Goal: Complete application form: Complete application form

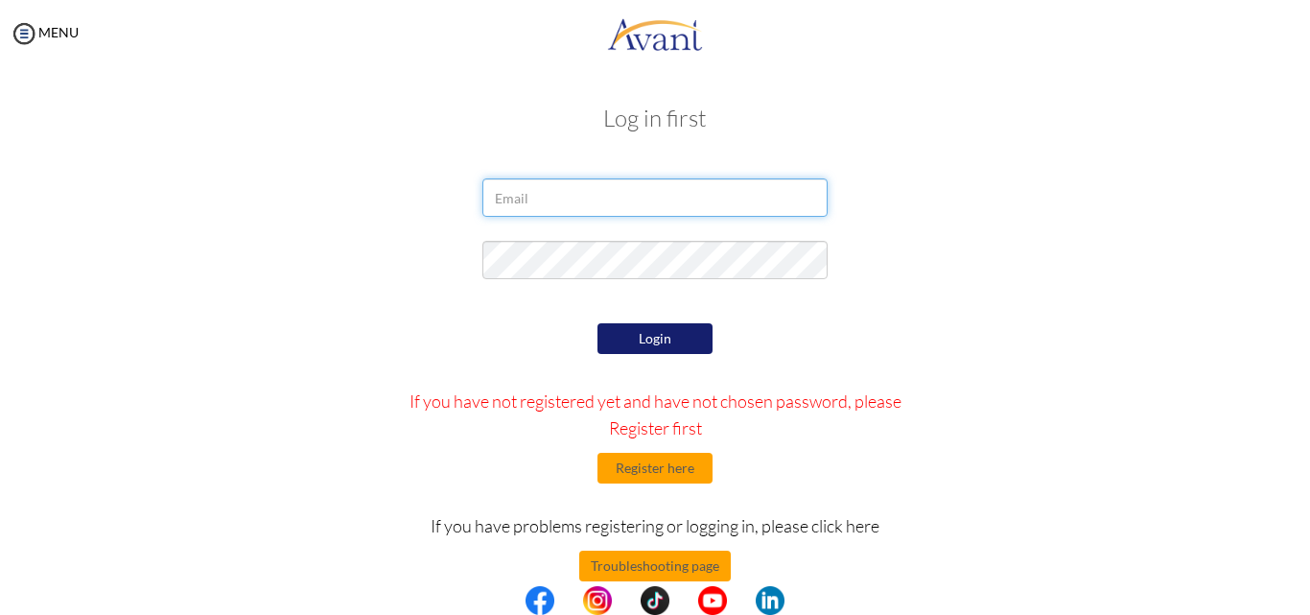
click at [511, 187] on input "email" at bounding box center [654, 197] width 345 height 38
type input "[EMAIL_ADDRESS][DOMAIN_NAME]"
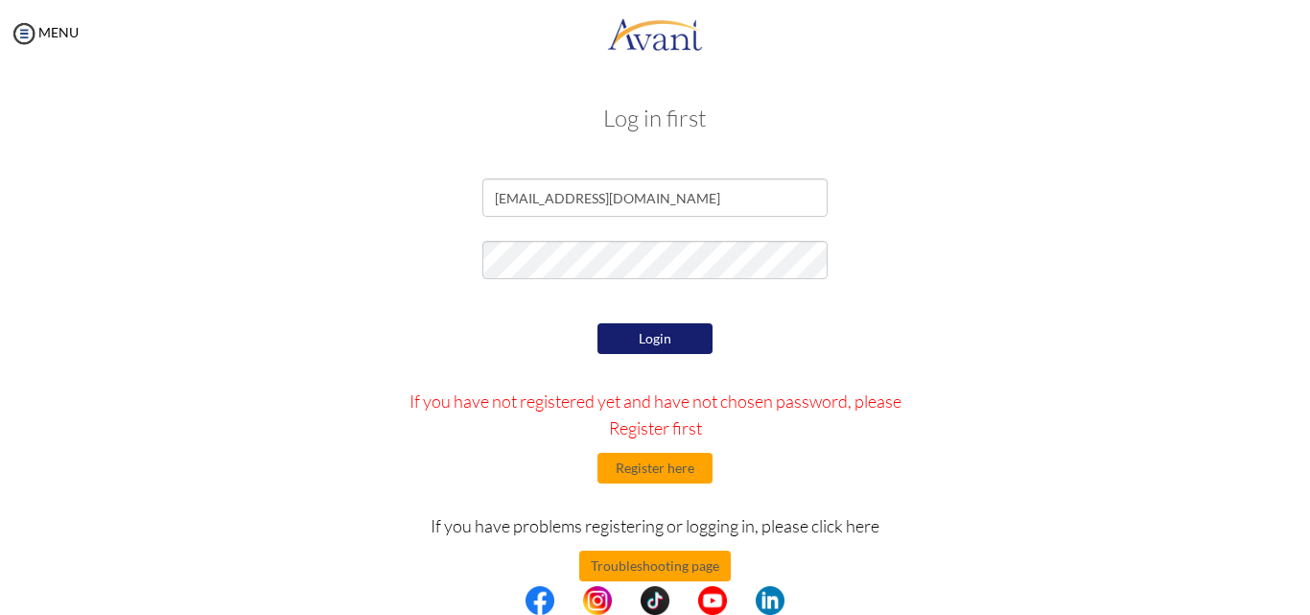
click at [663, 343] on button "Login" at bounding box center [654, 338] width 115 height 31
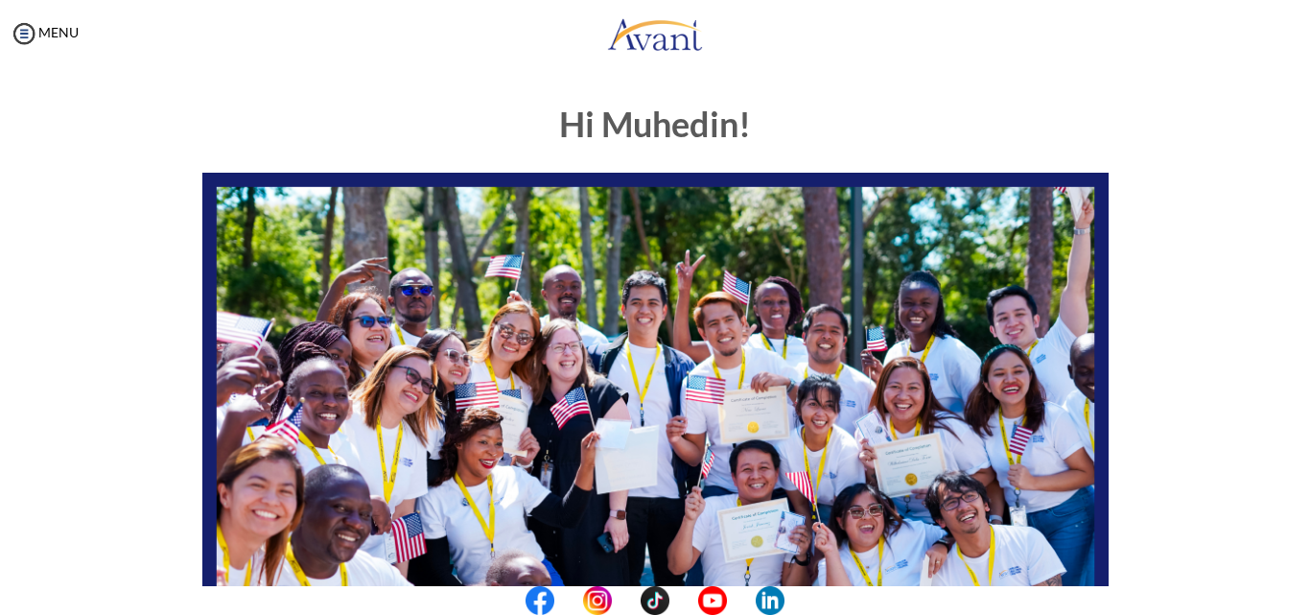
scroll to position [451, 0]
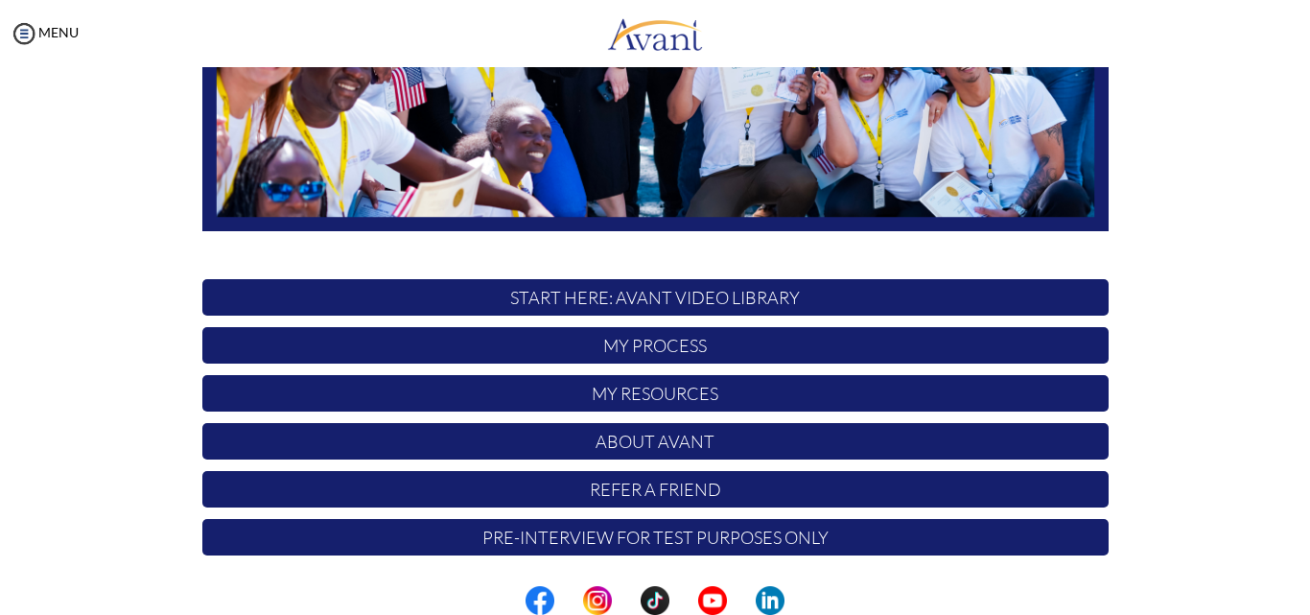
click at [667, 346] on p "My Process" at bounding box center [655, 345] width 906 height 36
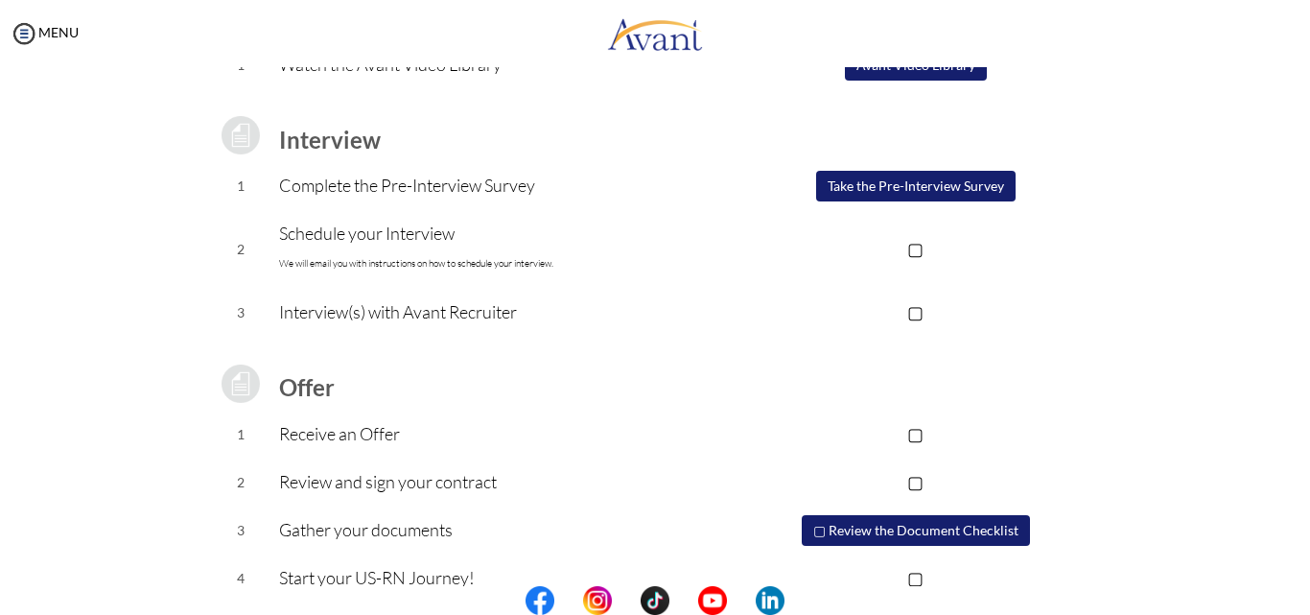
scroll to position [258, 0]
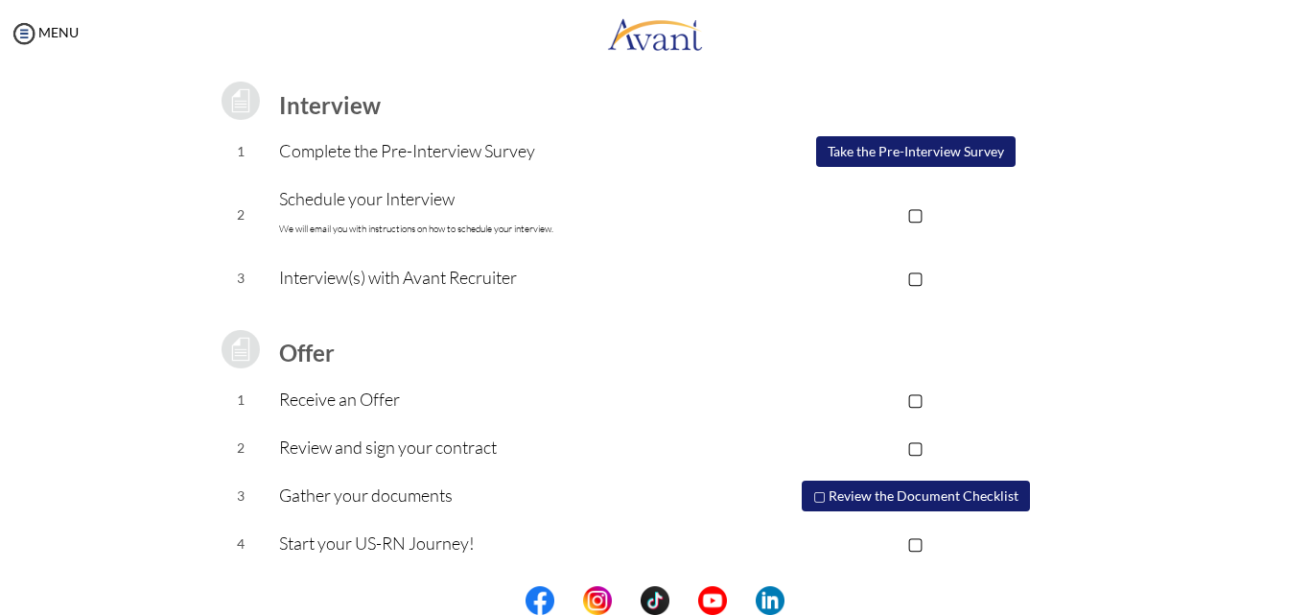
click at [1302, 595] on center at bounding box center [655, 600] width 1310 height 29
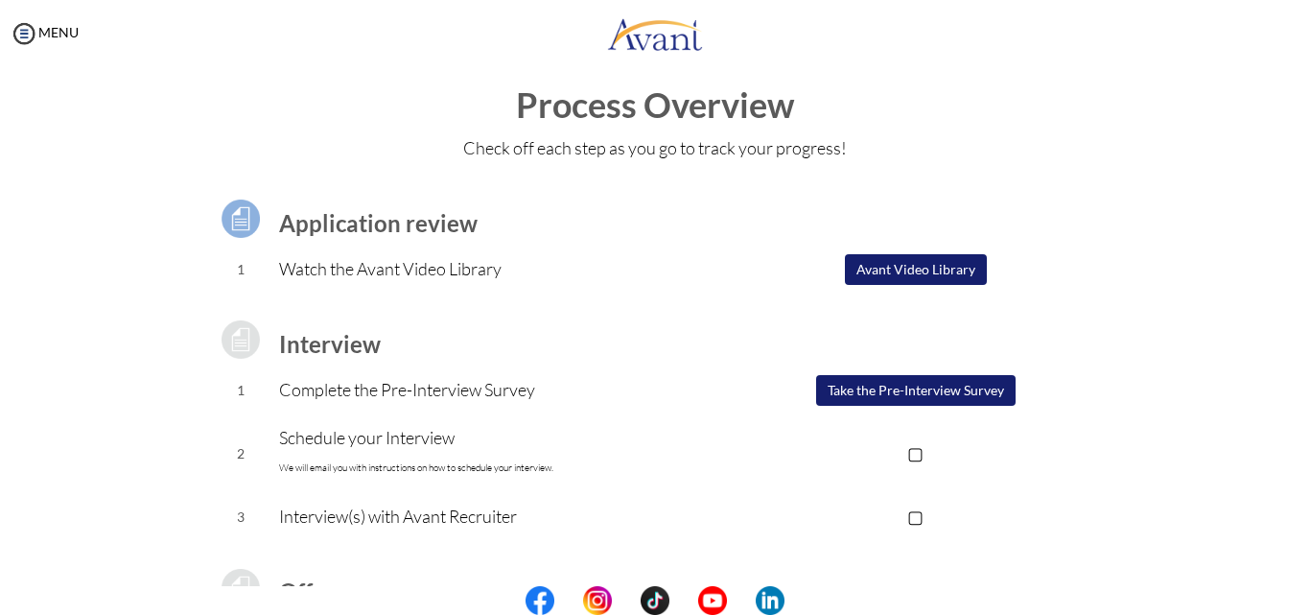
scroll to position [0, 0]
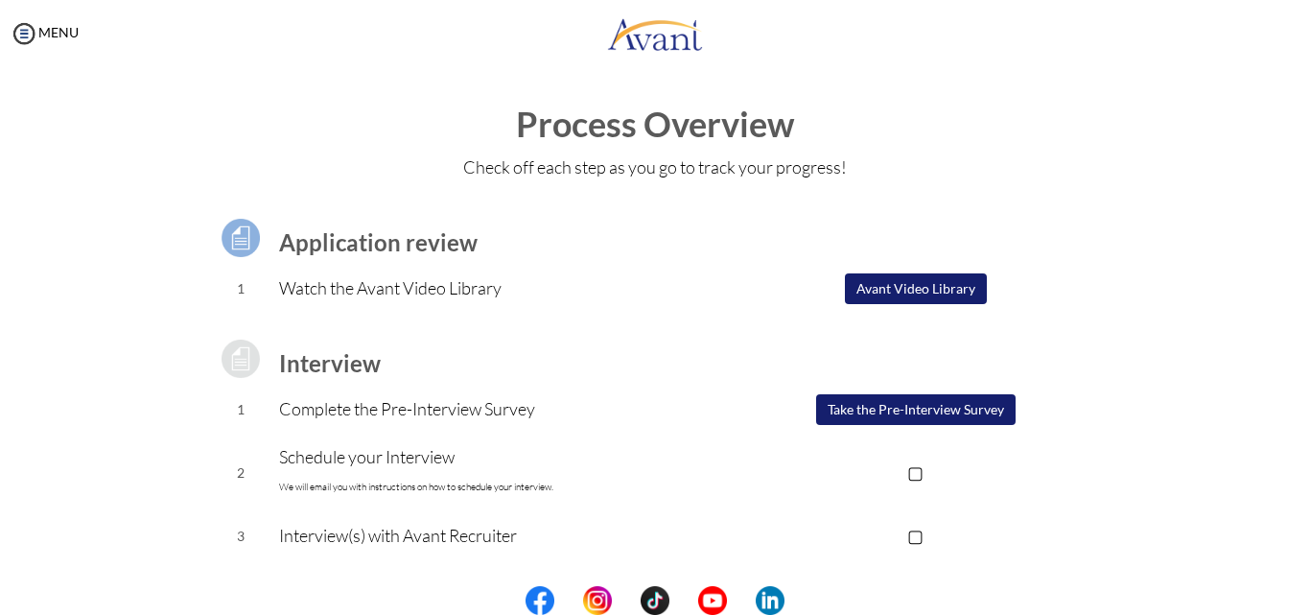
click at [889, 413] on button "Take the Pre-Interview Survey" at bounding box center [915, 409] width 199 height 31
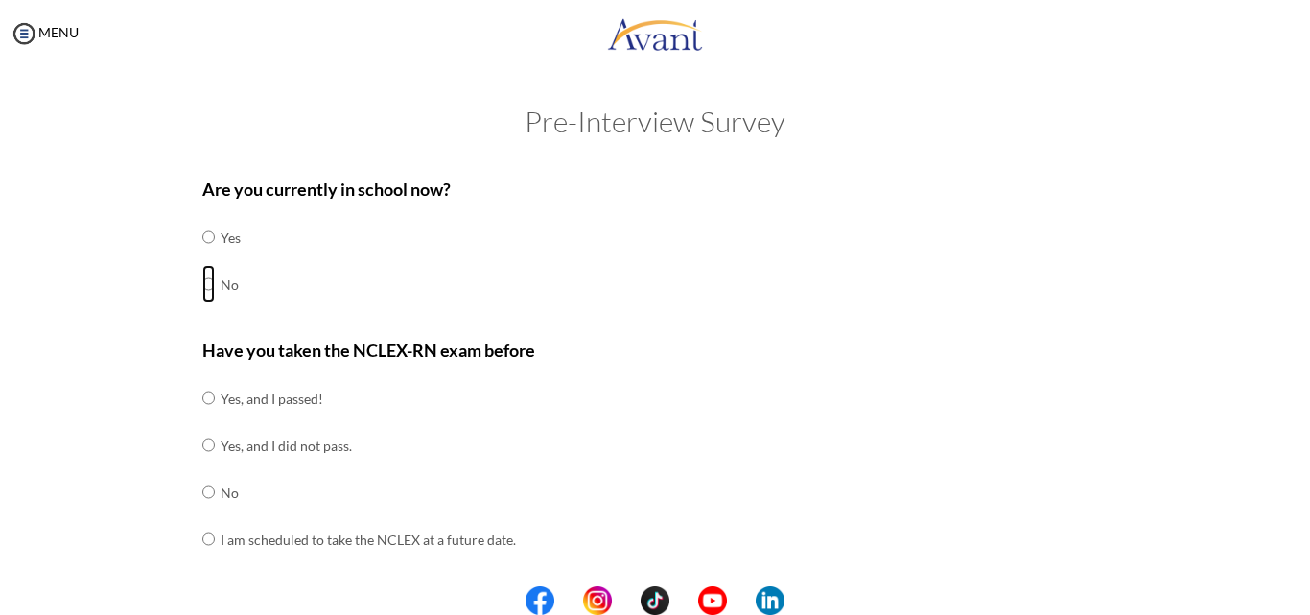
click at [204, 256] on input "radio" at bounding box center [208, 237] width 12 height 38
radio input "true"
click at [202, 417] on input "radio" at bounding box center [208, 398] width 12 height 38
radio input "true"
click at [202, 379] on input "radio" at bounding box center [208, 398] width 12 height 38
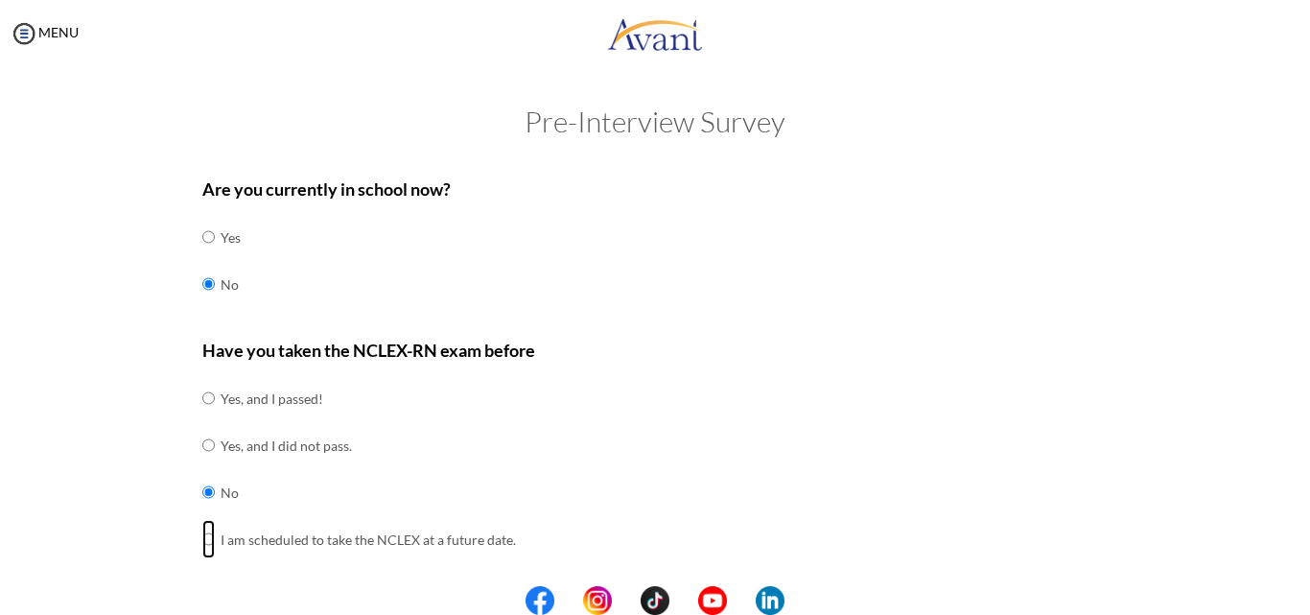
radio input "true"
click at [202, 379] on input "radio" at bounding box center [208, 398] width 12 height 38
radio input "true"
click at [202, 379] on input "radio" at bounding box center [208, 398] width 12 height 38
radio input "true"
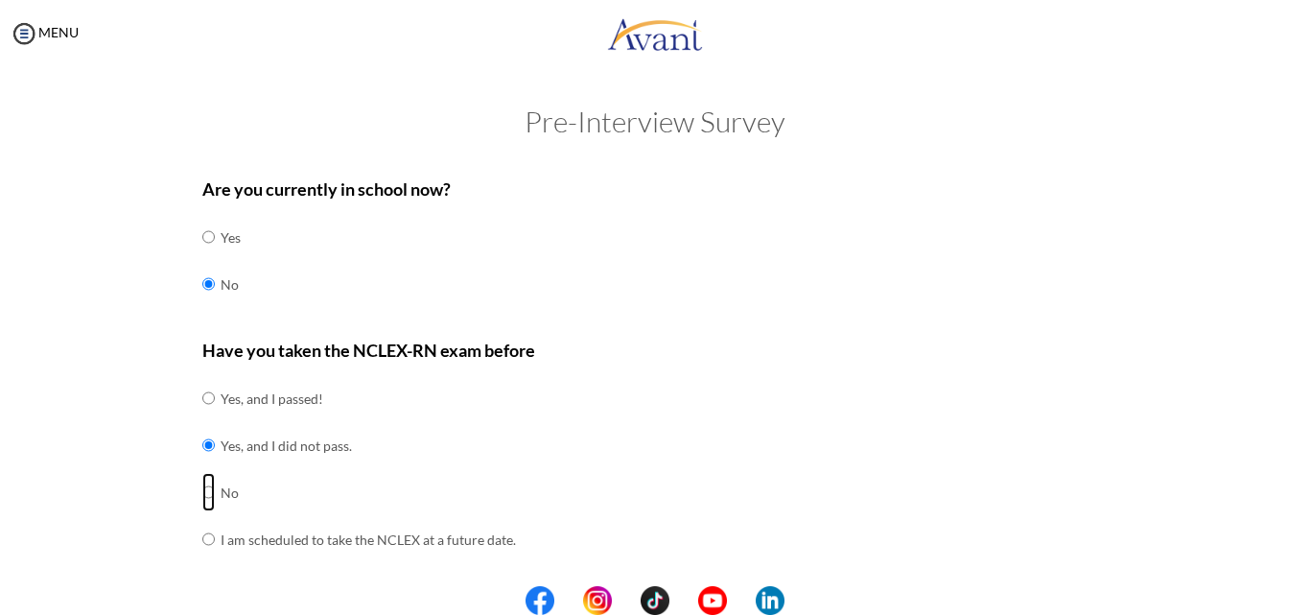
click at [202, 379] on input "radio" at bounding box center [208, 398] width 12 height 38
radio input "true"
click at [202, 379] on input "radio" at bounding box center [208, 398] width 12 height 38
radio input "true"
click at [202, 379] on input "radio" at bounding box center [208, 398] width 12 height 38
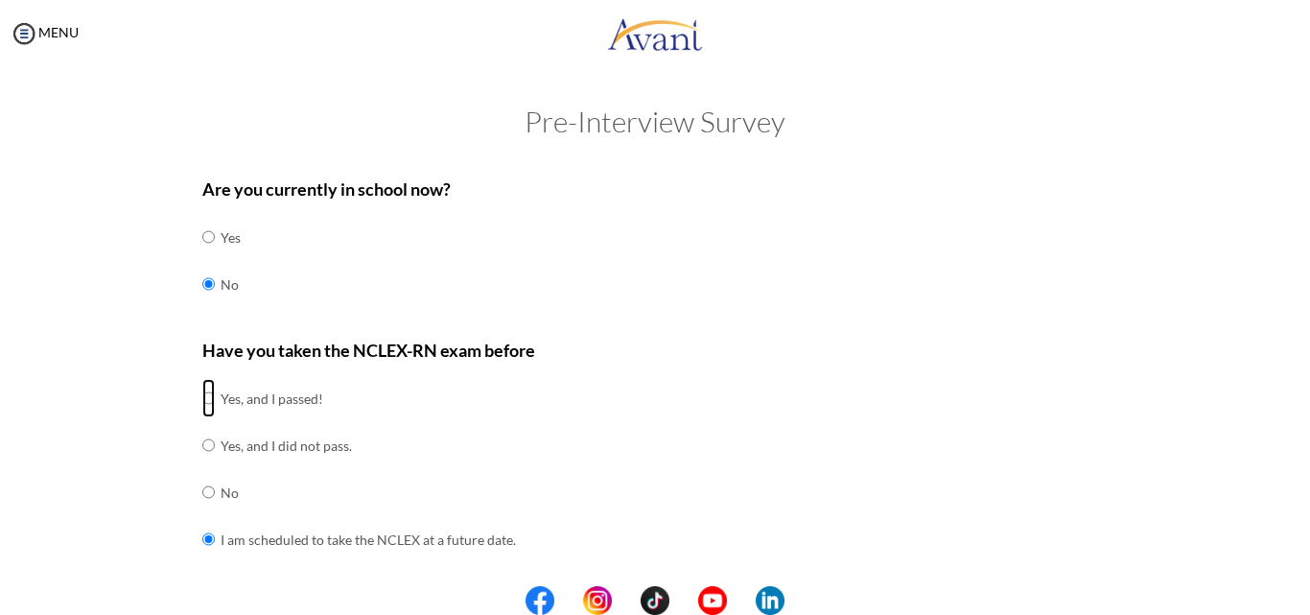
radio input "true"
click at [202, 417] on input "radio" at bounding box center [208, 398] width 12 height 38
radio input "true"
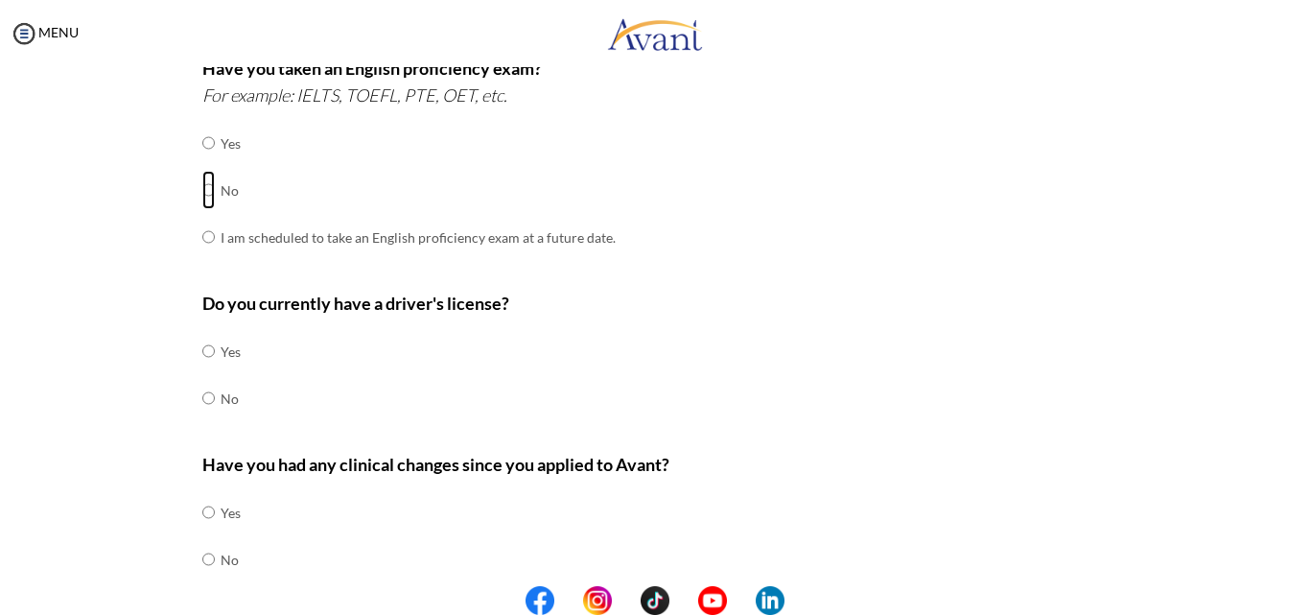
click at [202, 162] on input "radio" at bounding box center [208, 143] width 12 height 38
radio input "true"
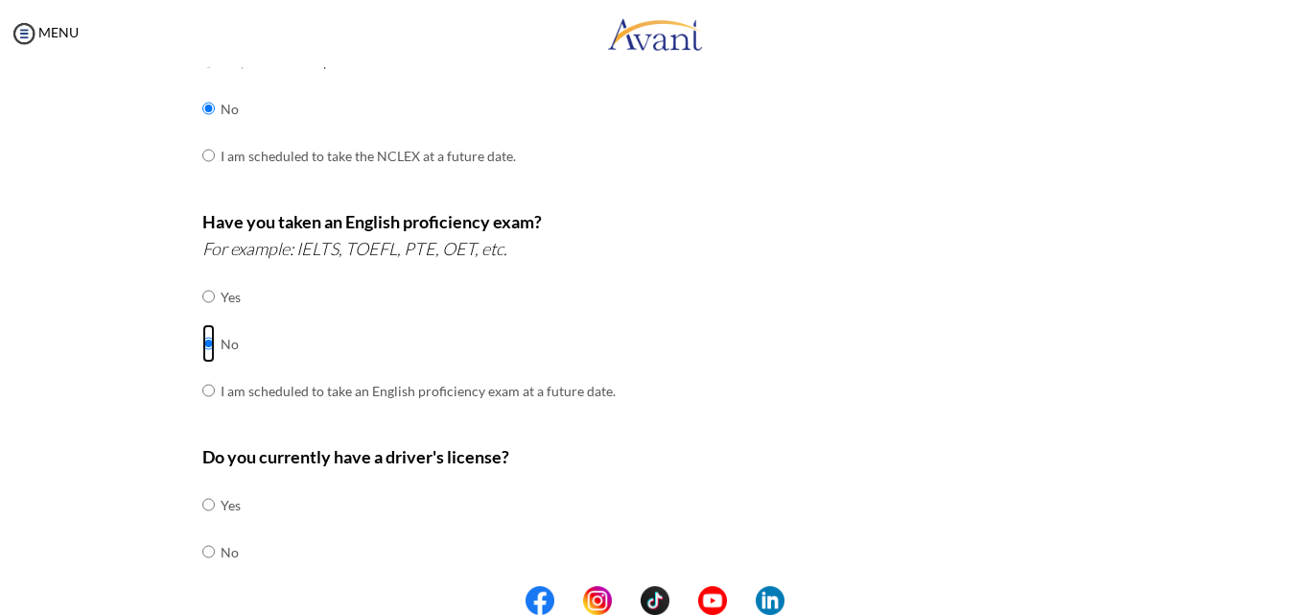
scroll to position [613, 0]
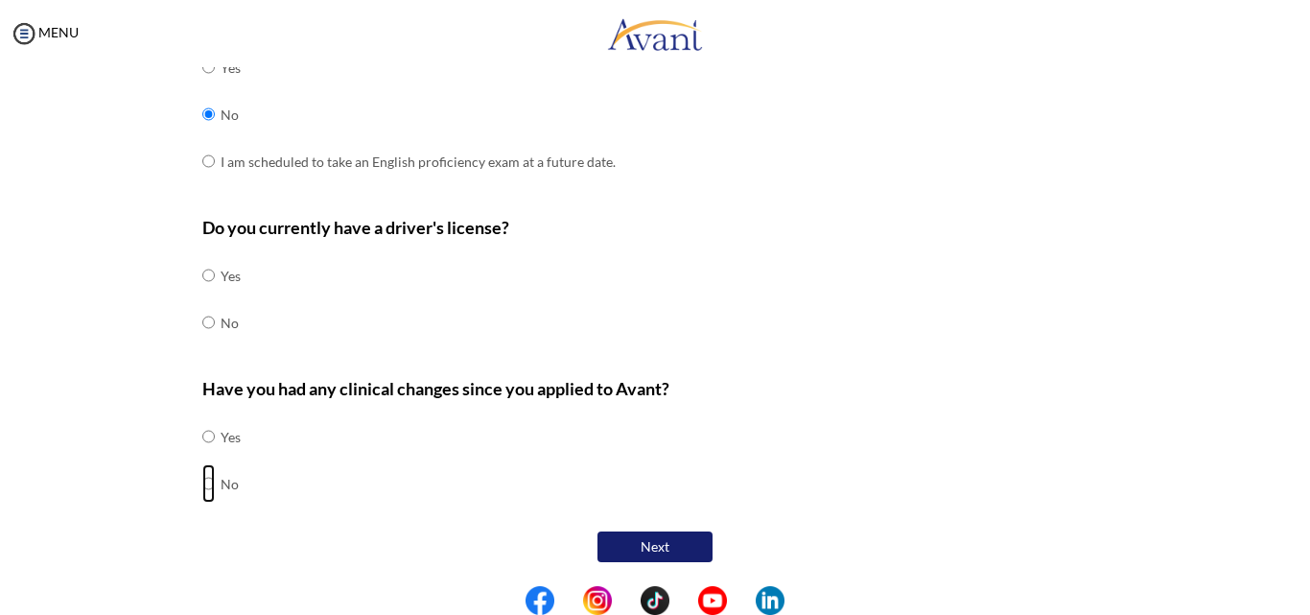
click at [202, 455] on input "radio" at bounding box center [208, 436] width 12 height 38
radio input "true"
click at [203, 279] on input "radio" at bounding box center [208, 275] width 12 height 38
radio input "true"
click at [644, 557] on button "Next" at bounding box center [654, 546] width 115 height 31
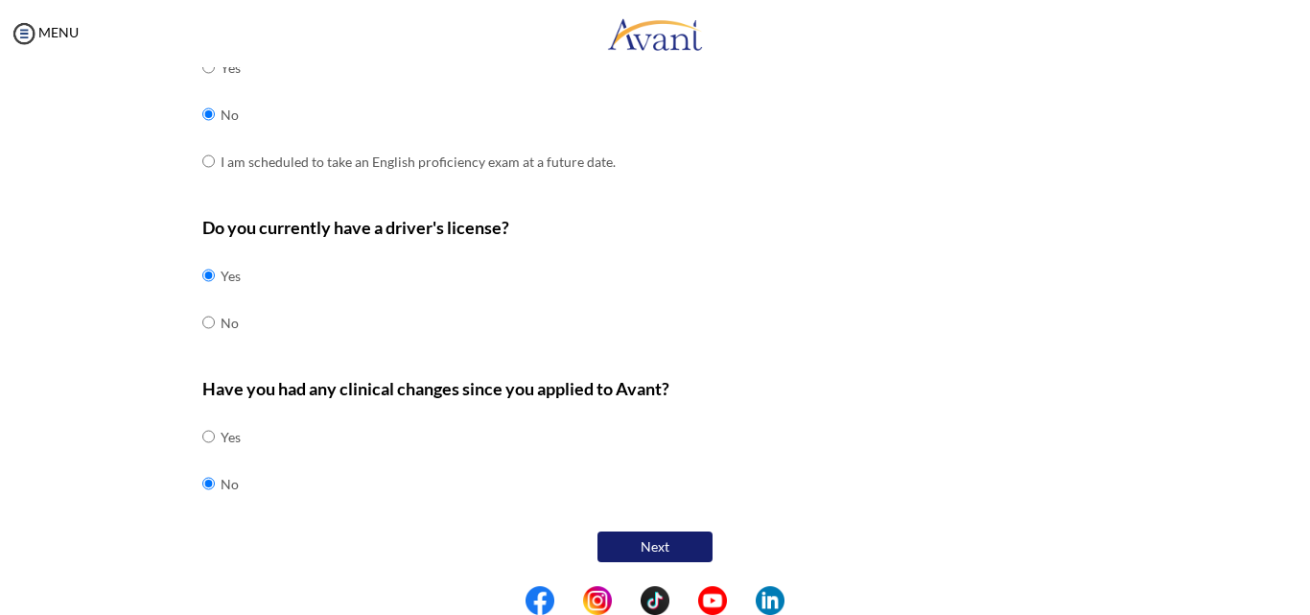
scroll to position [38, 0]
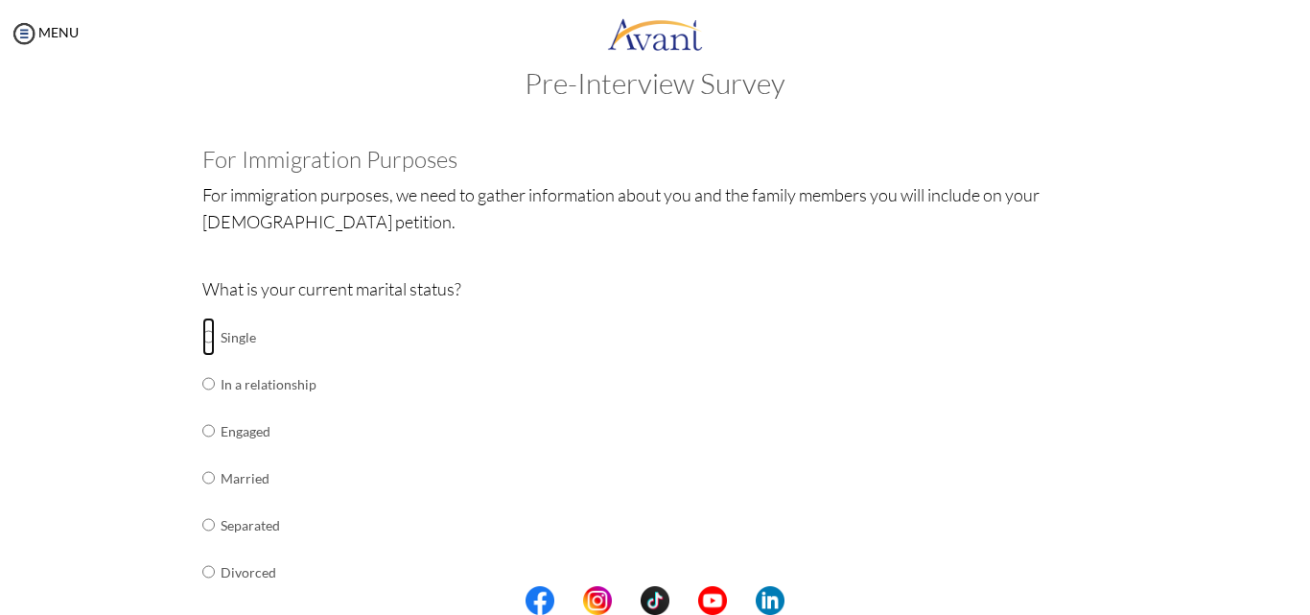
click at [203, 337] on input "radio" at bounding box center [208, 336] width 12 height 38
radio input "true"
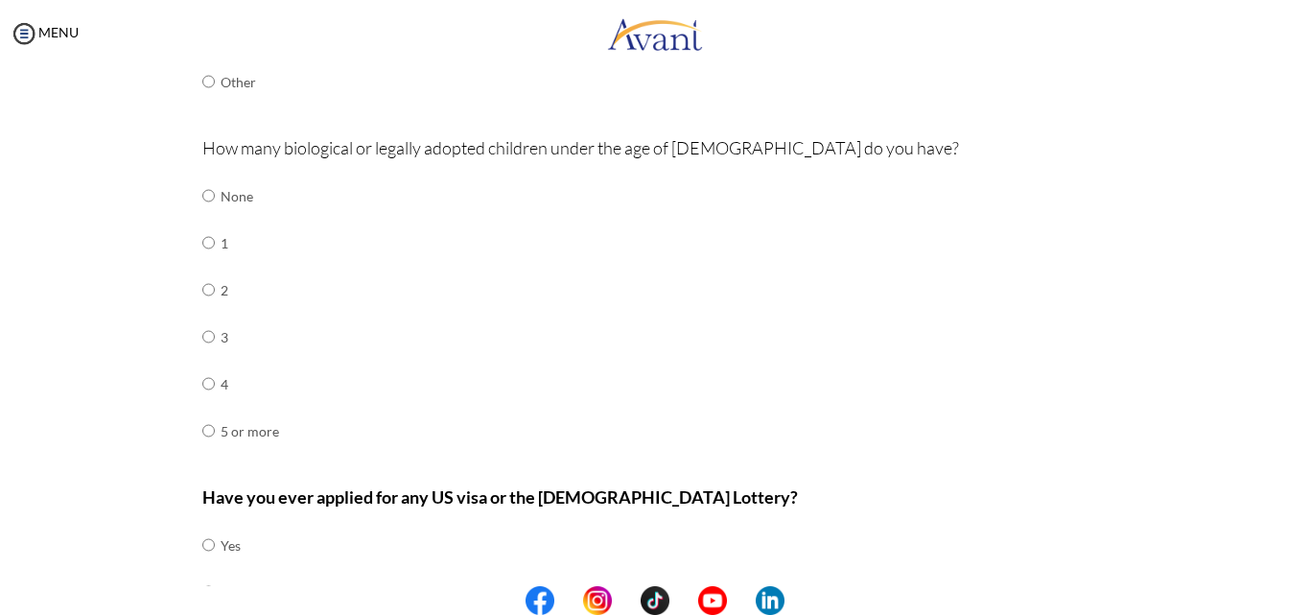
click at [1302, 595] on center at bounding box center [655, 600] width 1310 height 29
click at [1304, 591] on center at bounding box center [655, 600] width 1310 height 29
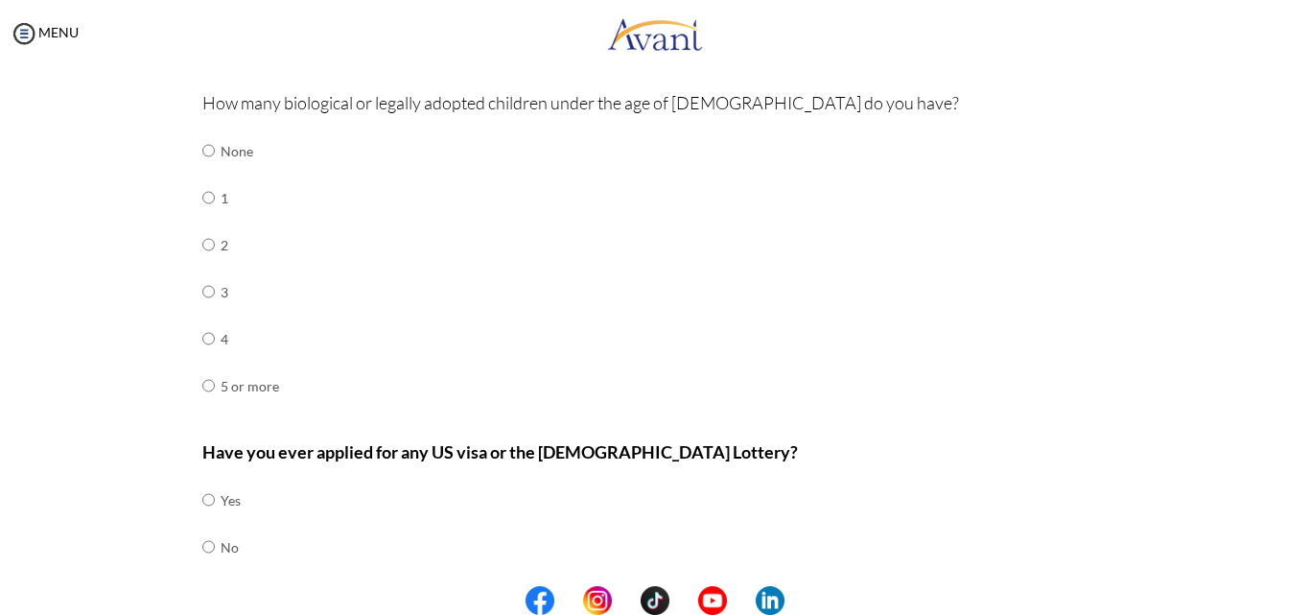
scroll to position [607, 0]
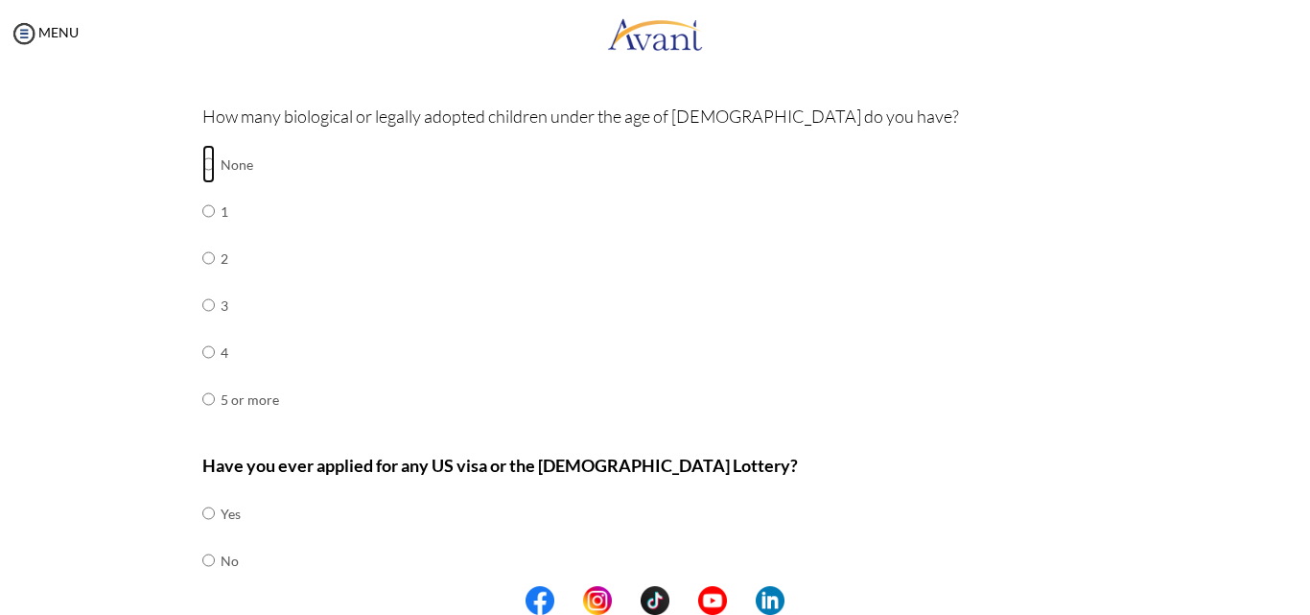
click at [202, 167] on input "radio" at bounding box center [208, 164] width 12 height 38
radio input "true"
click at [202, 512] on input "radio" at bounding box center [208, 513] width 12 height 38
radio input "true"
click at [1301, 588] on center at bounding box center [655, 600] width 1310 height 29
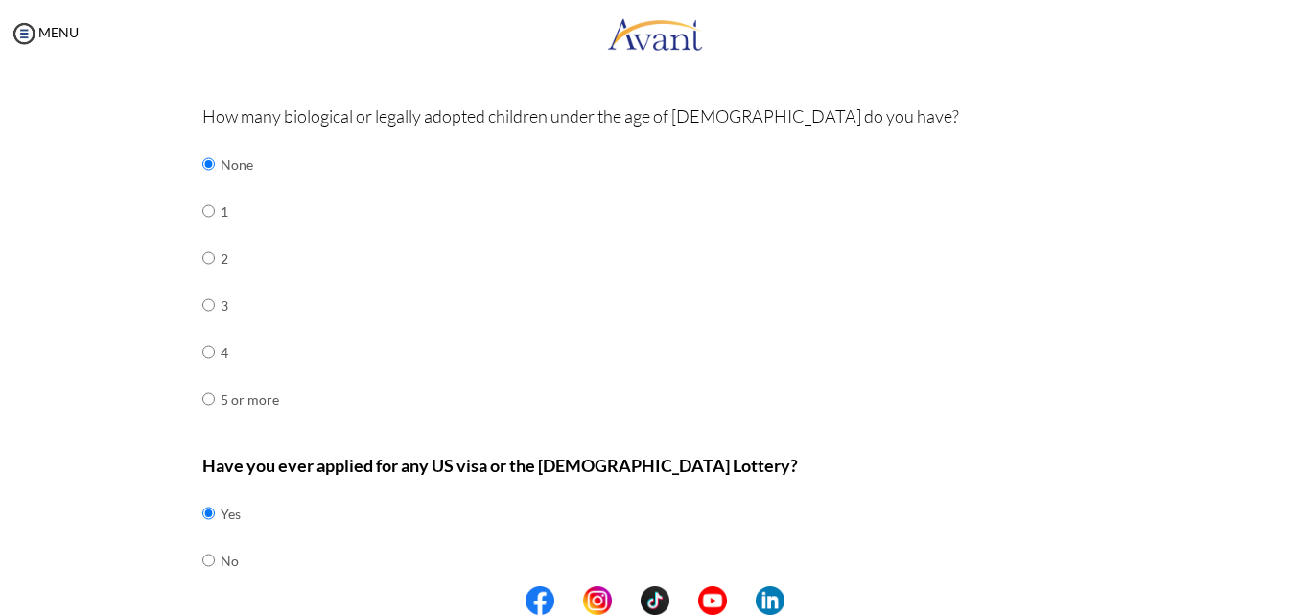
click at [1301, 588] on center at bounding box center [655, 600] width 1310 height 29
click at [22, 35] on img at bounding box center [24, 33] width 29 height 29
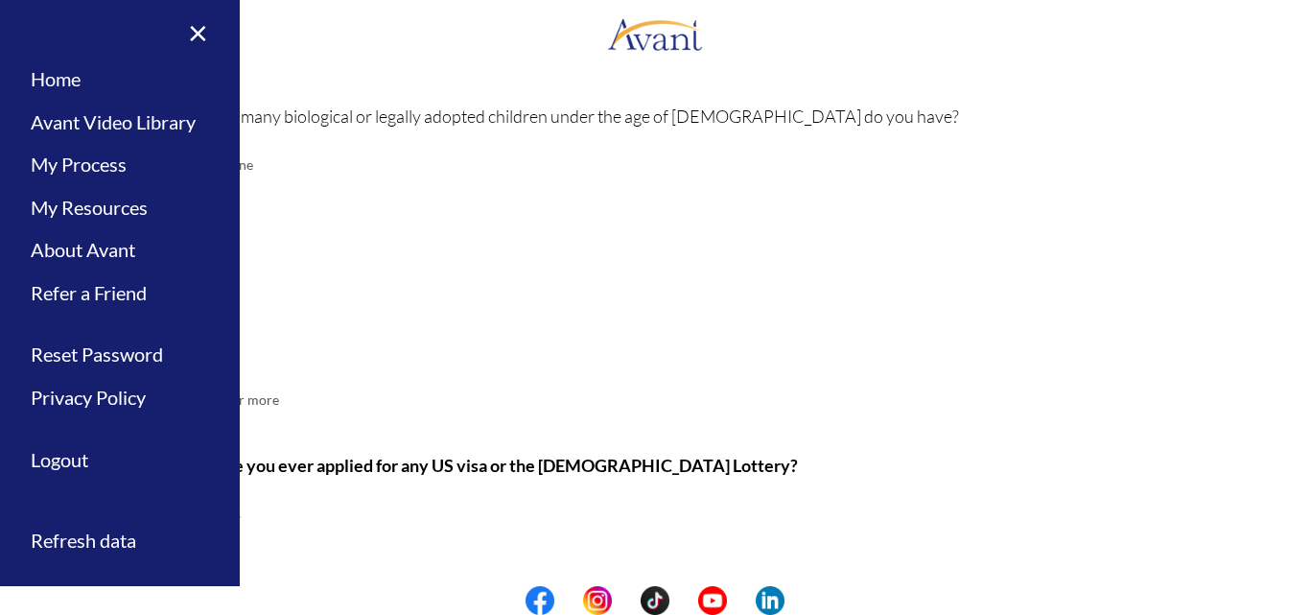
click at [484, 237] on div "How many biological or legally adopted children under the age of [DEMOGRAPHIC_D…" at bounding box center [655, 272] width 906 height 339
click at [202, 32] on link "×" at bounding box center [186, 32] width 58 height 64
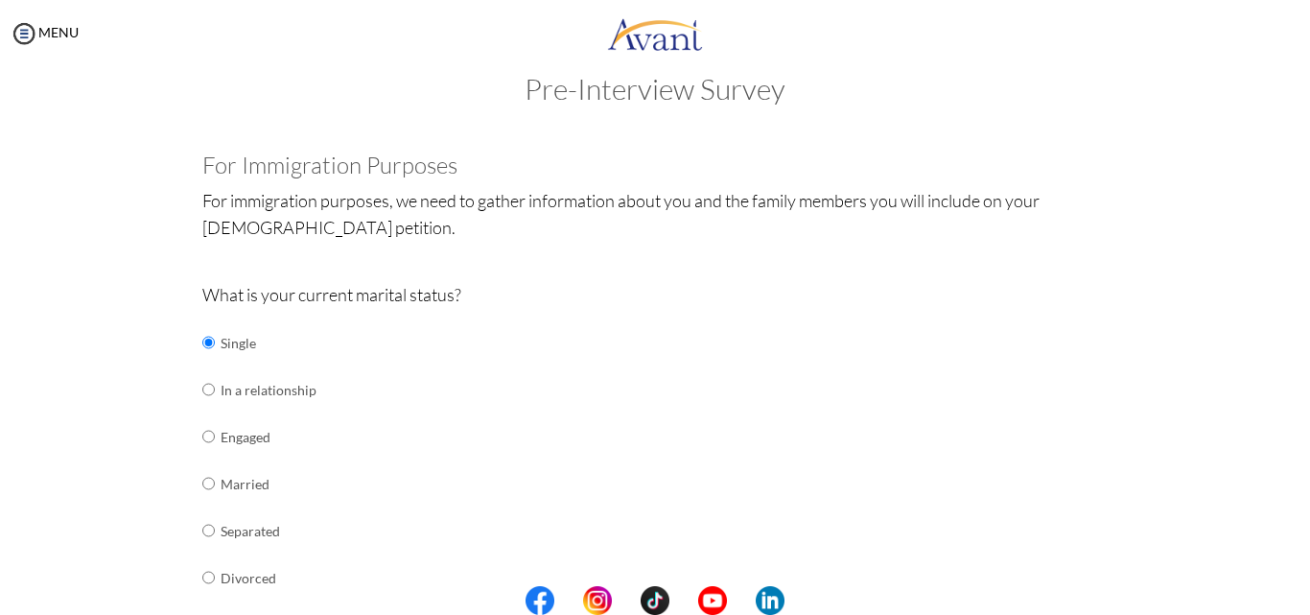
scroll to position [0, 0]
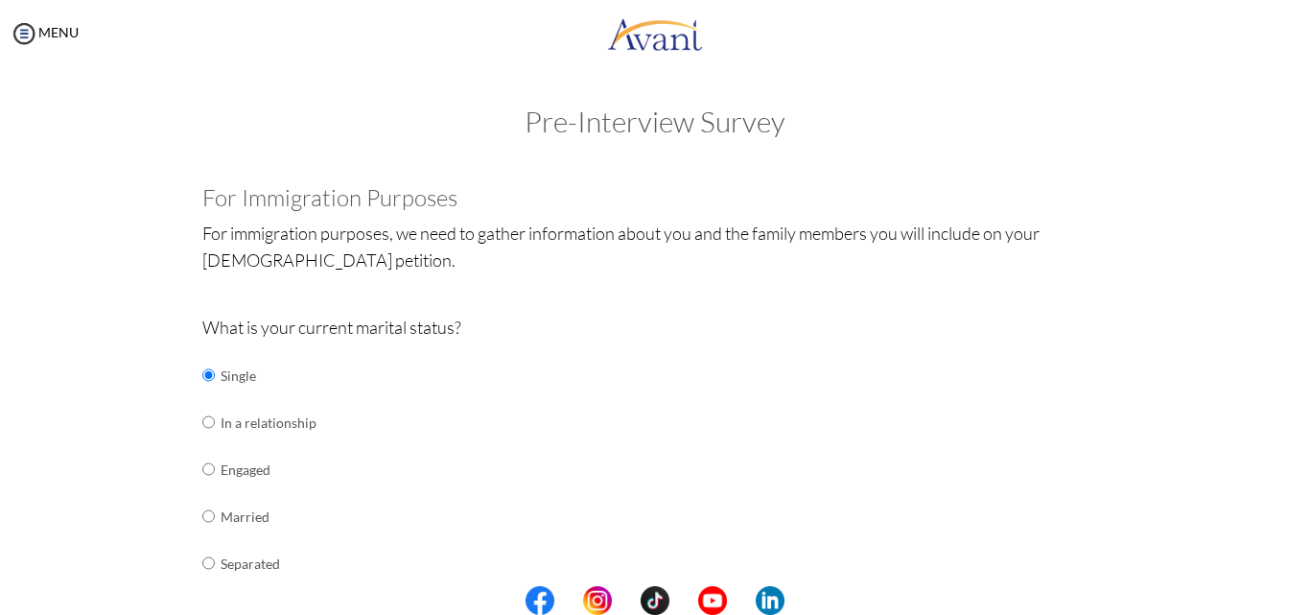
click at [1307, 607] on center at bounding box center [655, 600] width 1310 height 29
click at [1307, 595] on center at bounding box center [655, 600] width 1310 height 29
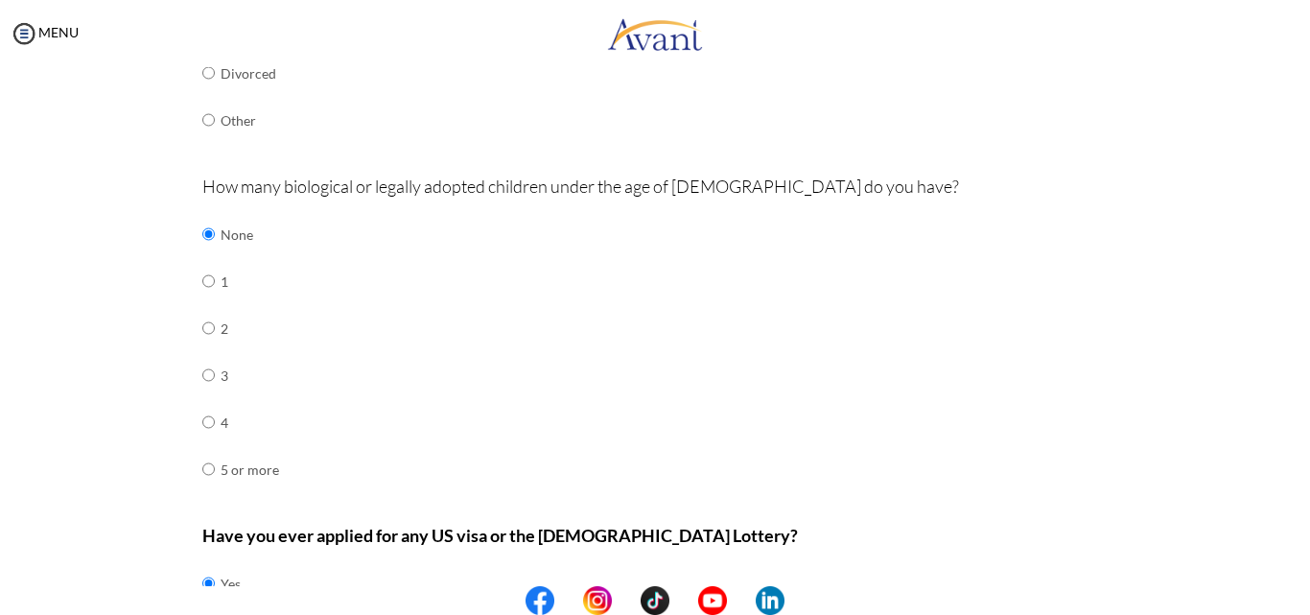
click at [1303, 592] on center at bounding box center [655, 600] width 1310 height 29
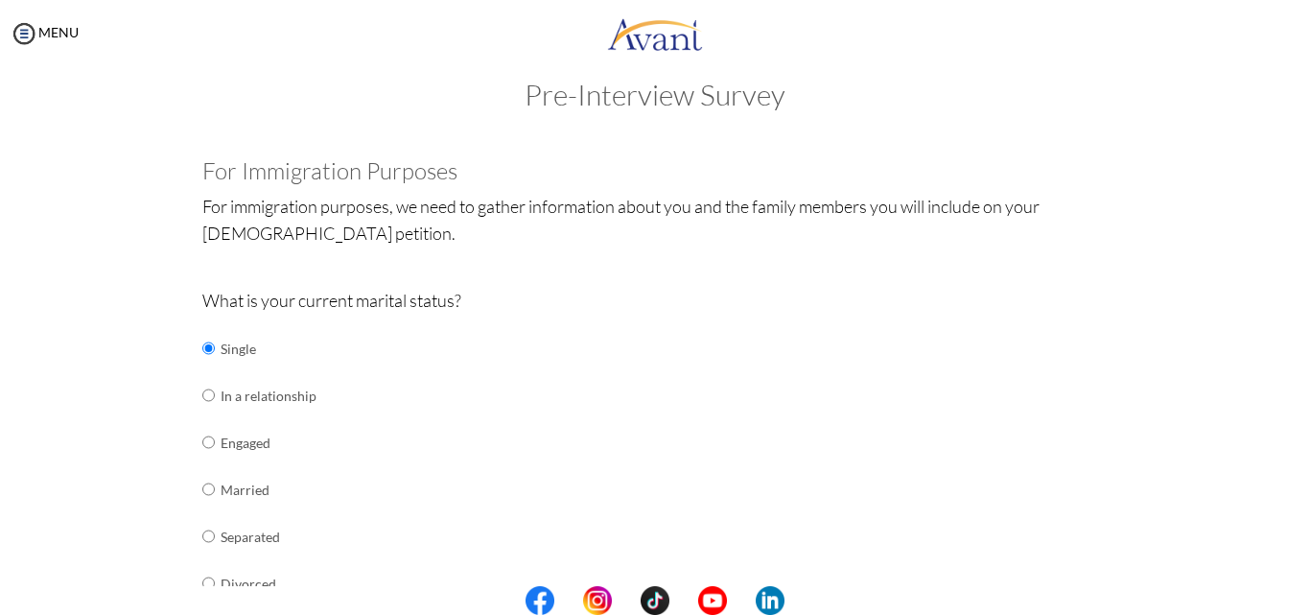
scroll to position [0, 0]
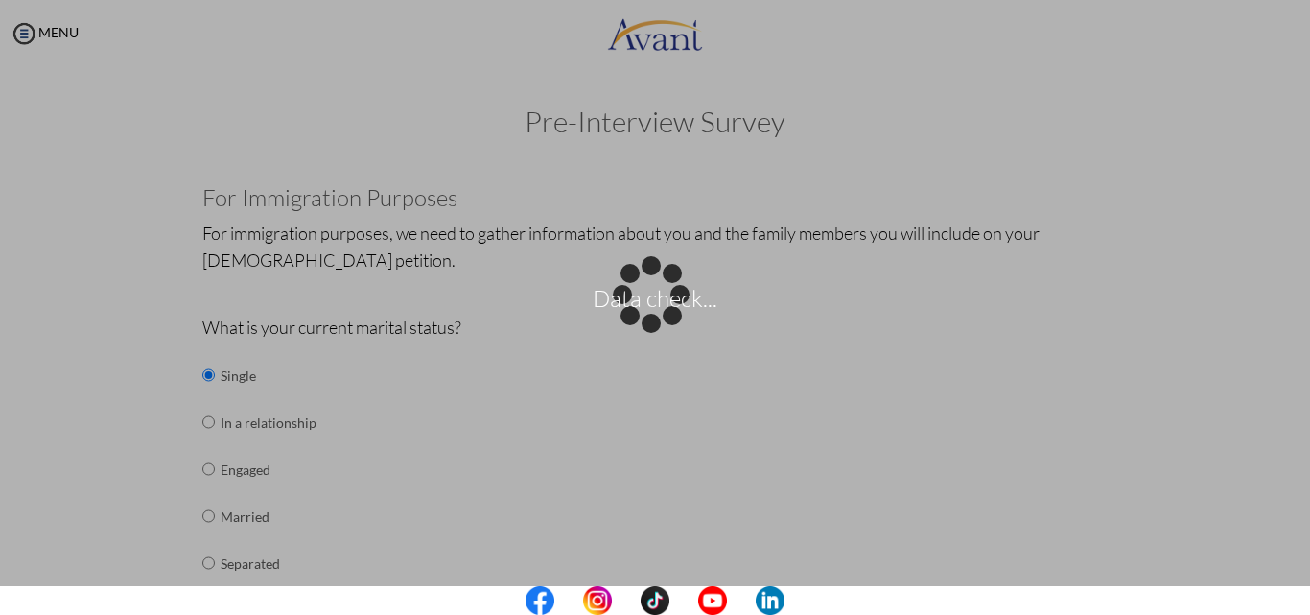
click at [668, 321] on div "Data check..." at bounding box center [655, 307] width 27 height 27
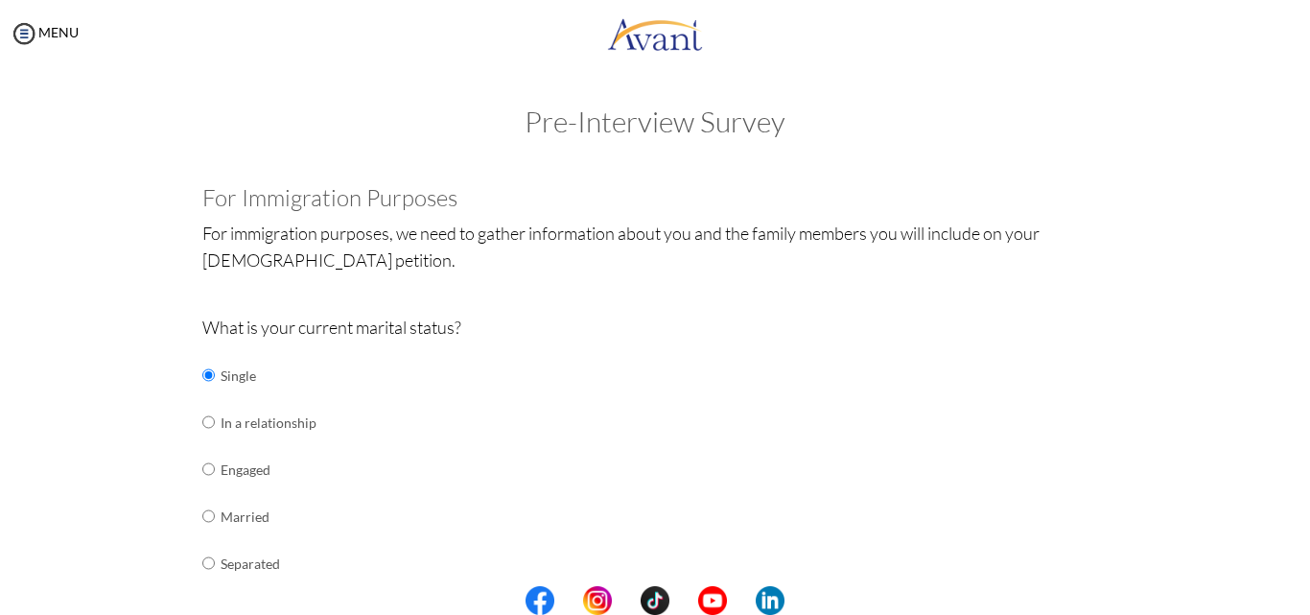
scroll to position [537, 0]
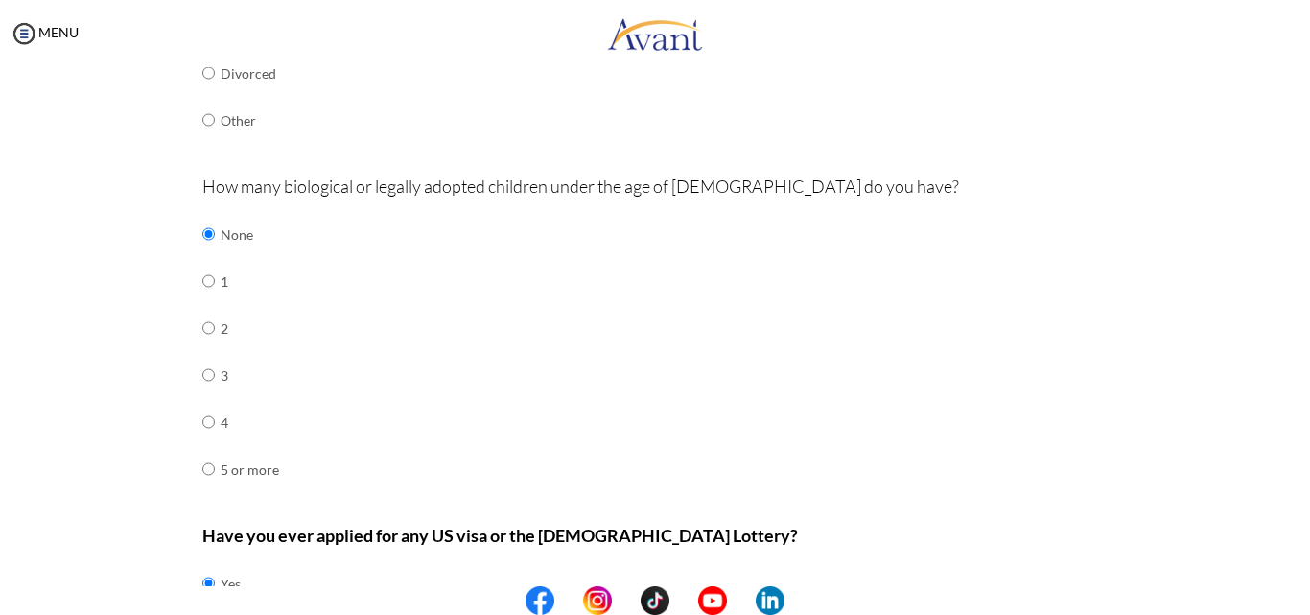
click at [1299, 594] on center at bounding box center [655, 600] width 1310 height 29
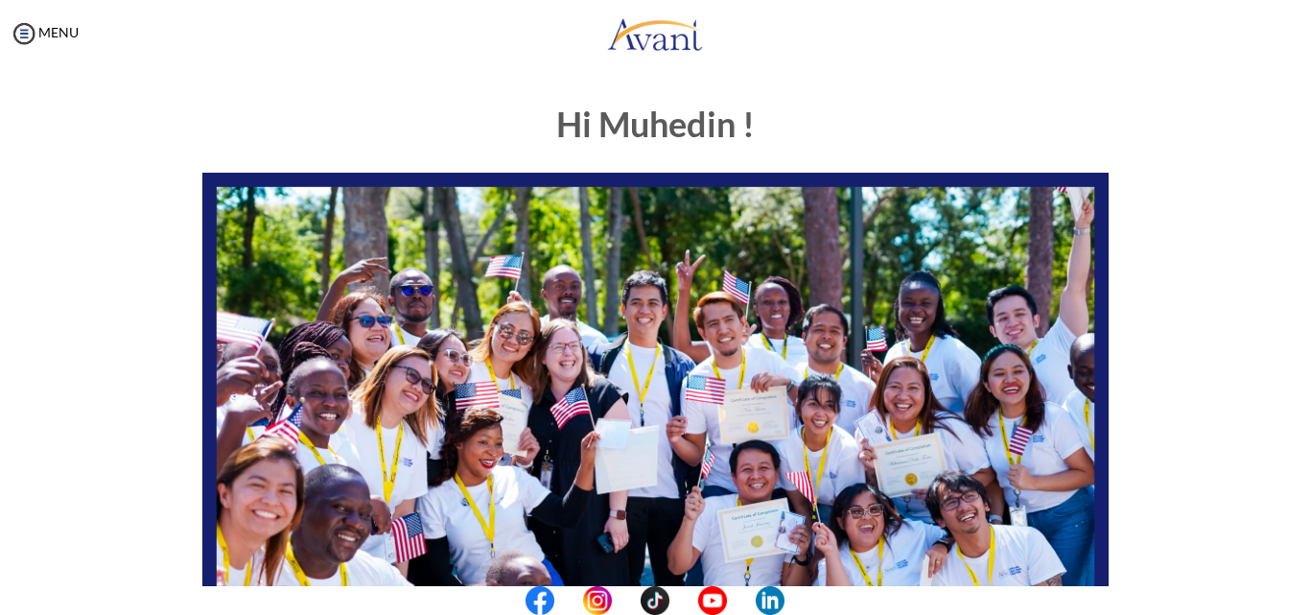
scroll to position [451, 0]
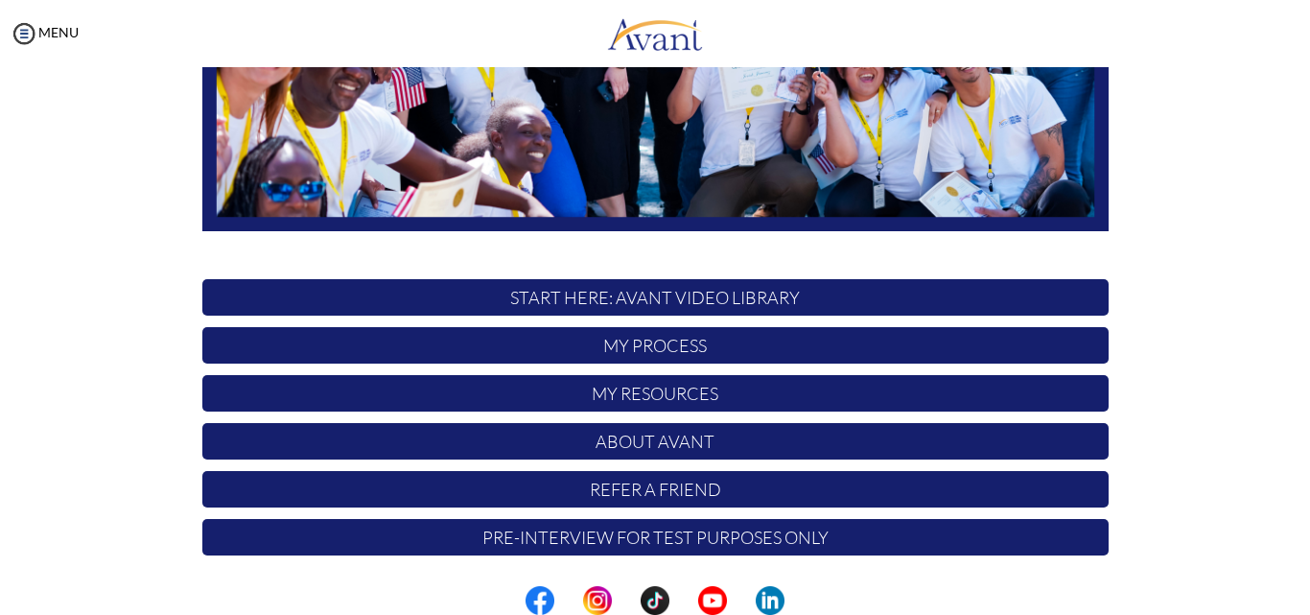
click at [645, 339] on p "My Process" at bounding box center [655, 345] width 906 height 36
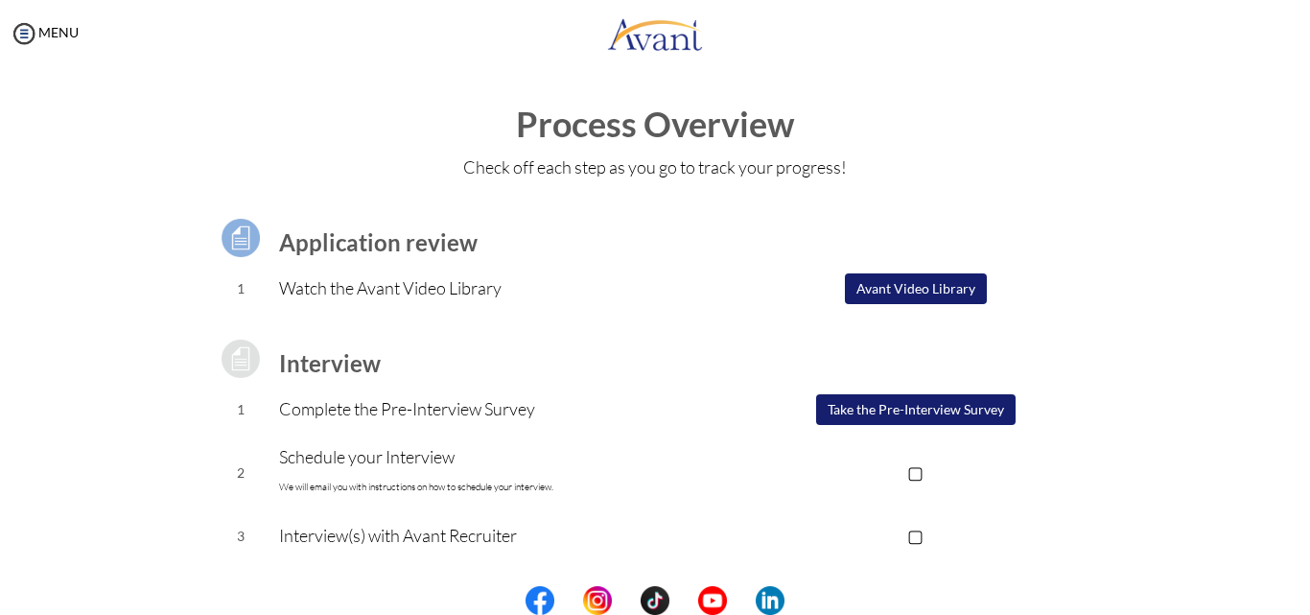
scroll to position [258, 0]
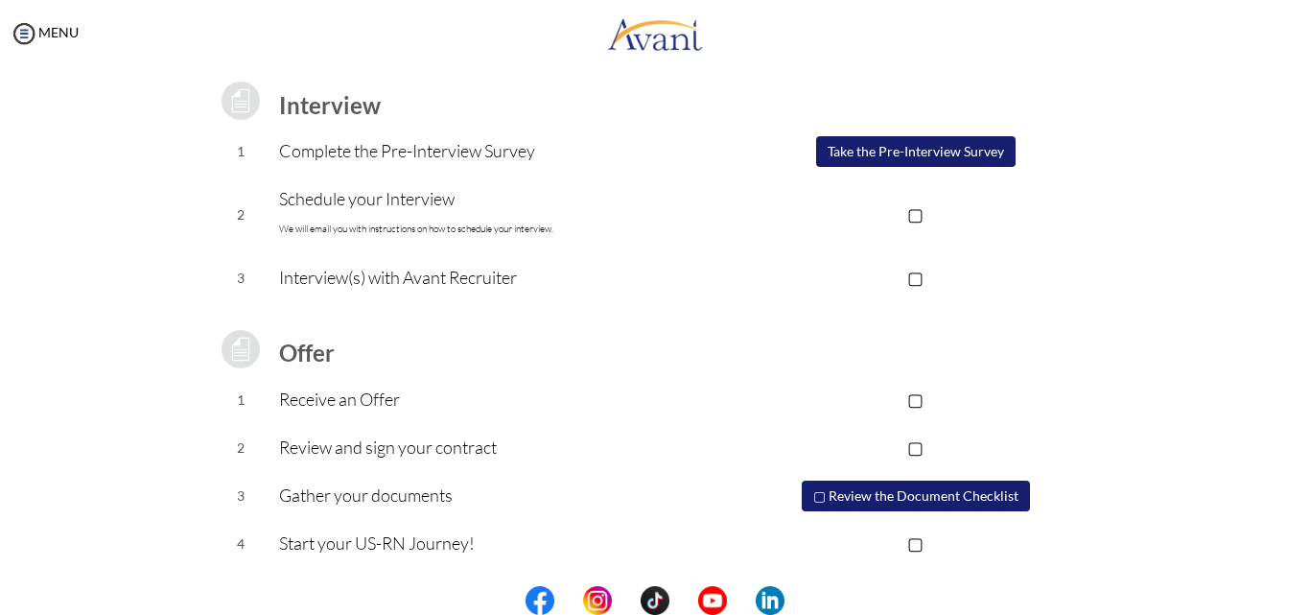
click at [870, 147] on button "Take the Pre-Interview Survey" at bounding box center [915, 151] width 199 height 31
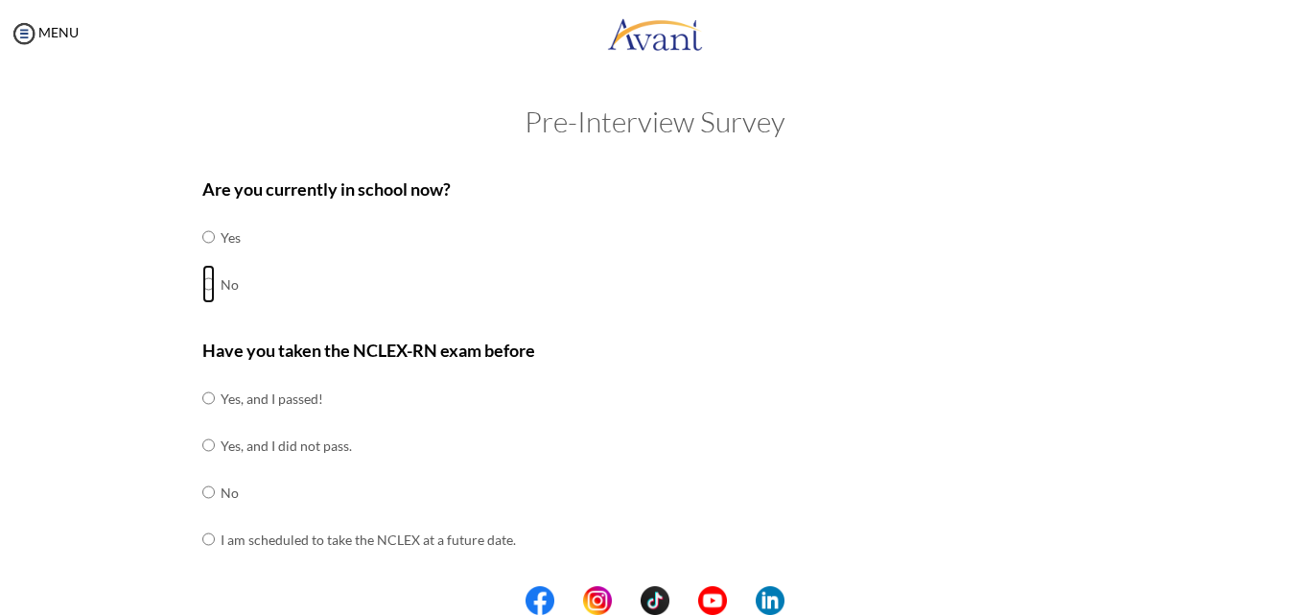
click at [206, 256] on input "radio" at bounding box center [208, 237] width 12 height 38
radio input "true"
click at [203, 417] on input "radio" at bounding box center [208, 398] width 12 height 38
radio input "true"
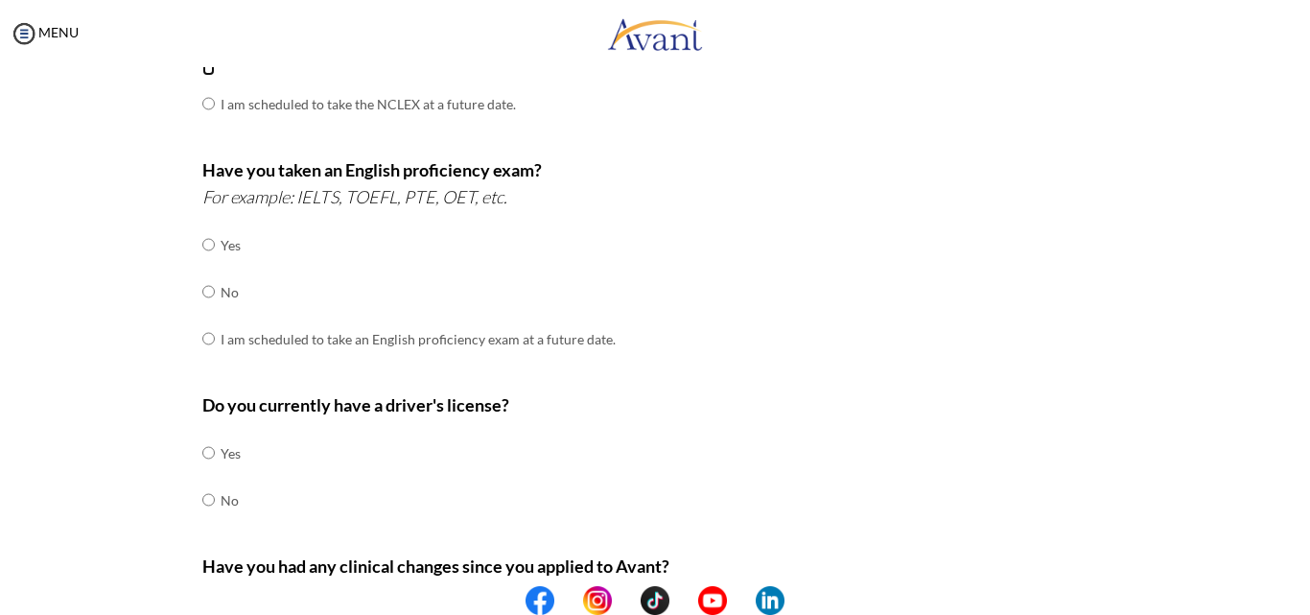
scroll to position [422, 0]
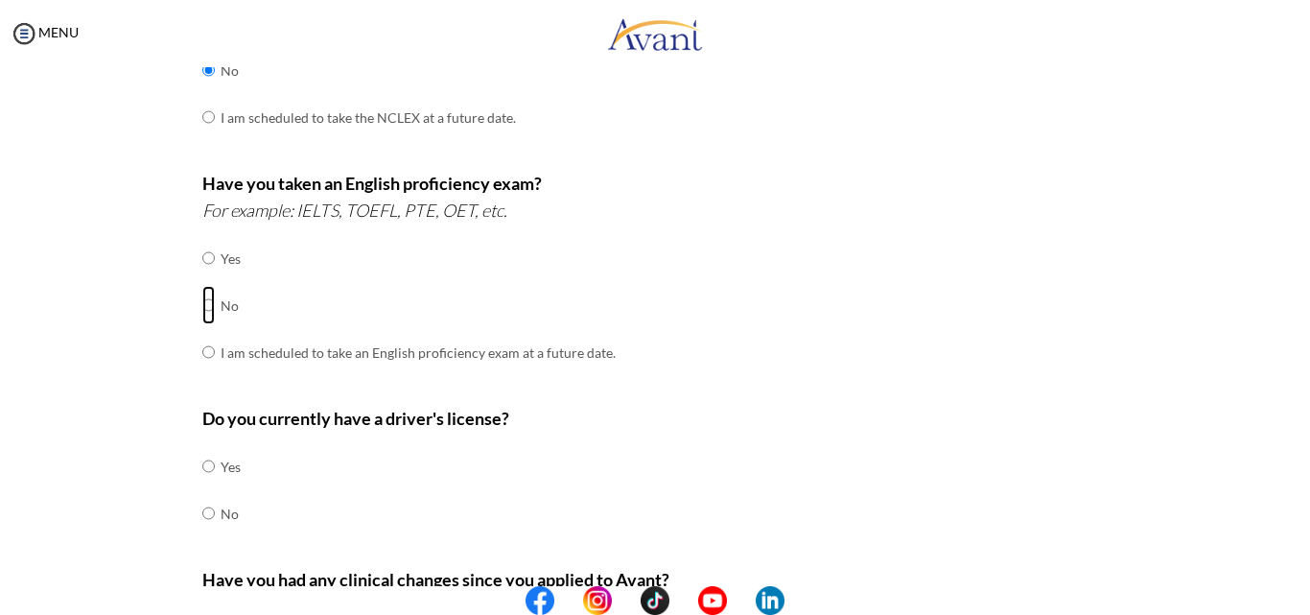
click at [202, 277] on input "radio" at bounding box center [208, 258] width 12 height 38
radio input "true"
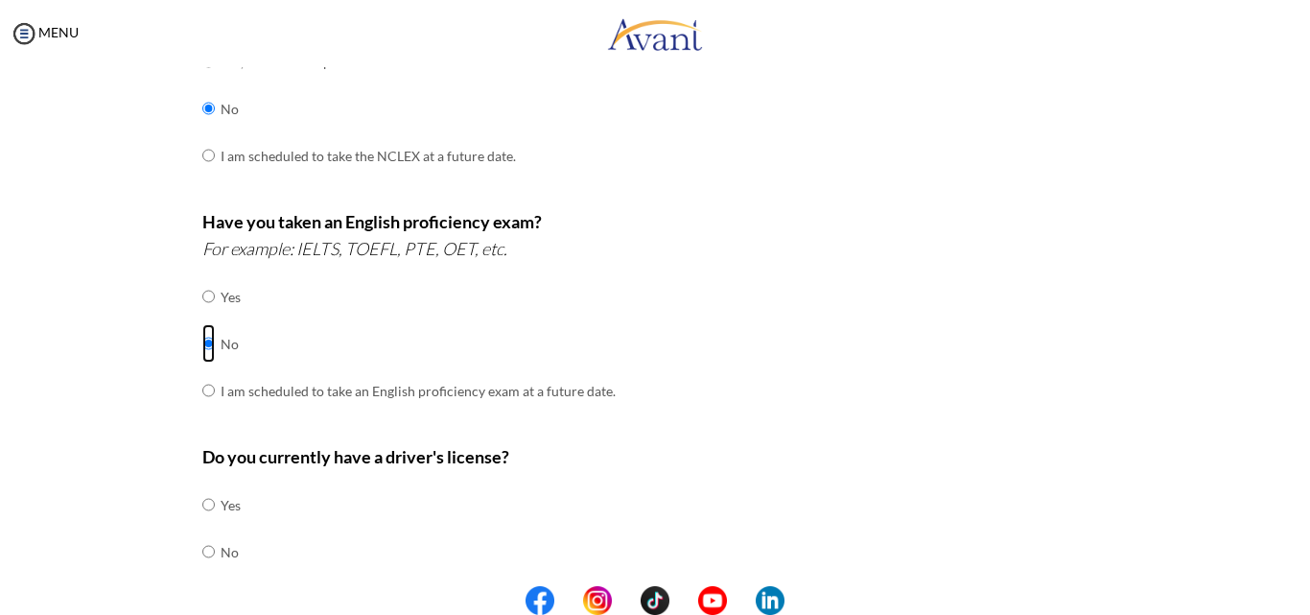
scroll to position [613, 0]
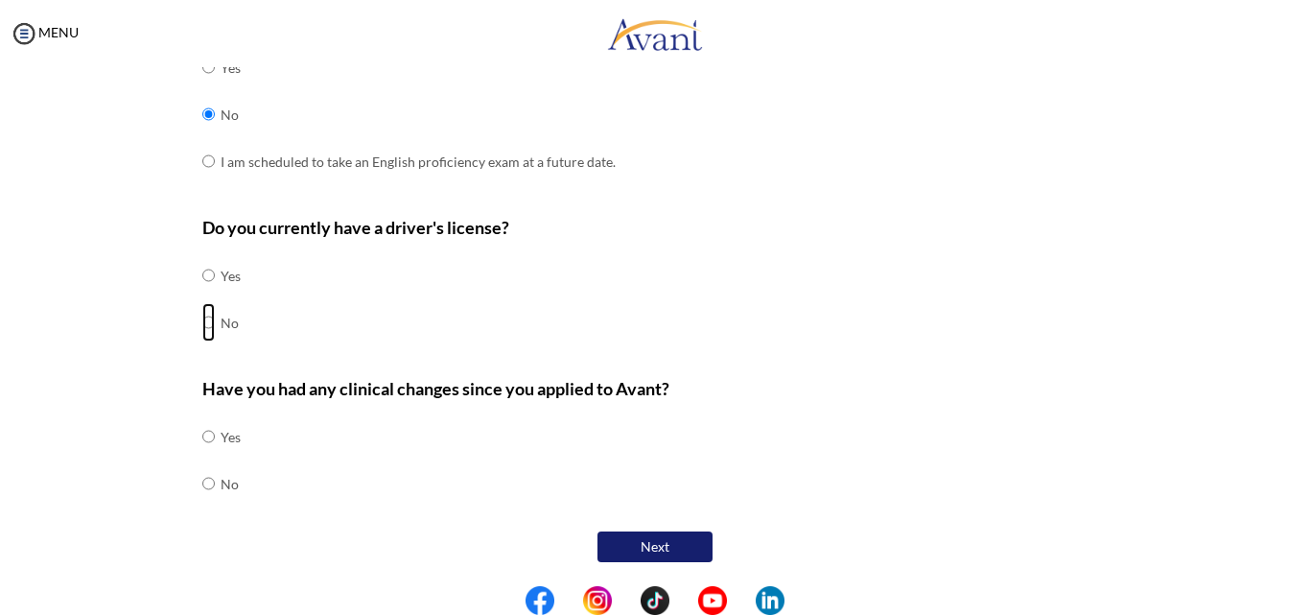
click at [203, 294] on input "radio" at bounding box center [208, 275] width 12 height 38
radio input "true"
click at [202, 455] on input "radio" at bounding box center [208, 436] width 12 height 38
radio input "true"
click at [672, 547] on button "Next" at bounding box center [654, 546] width 115 height 31
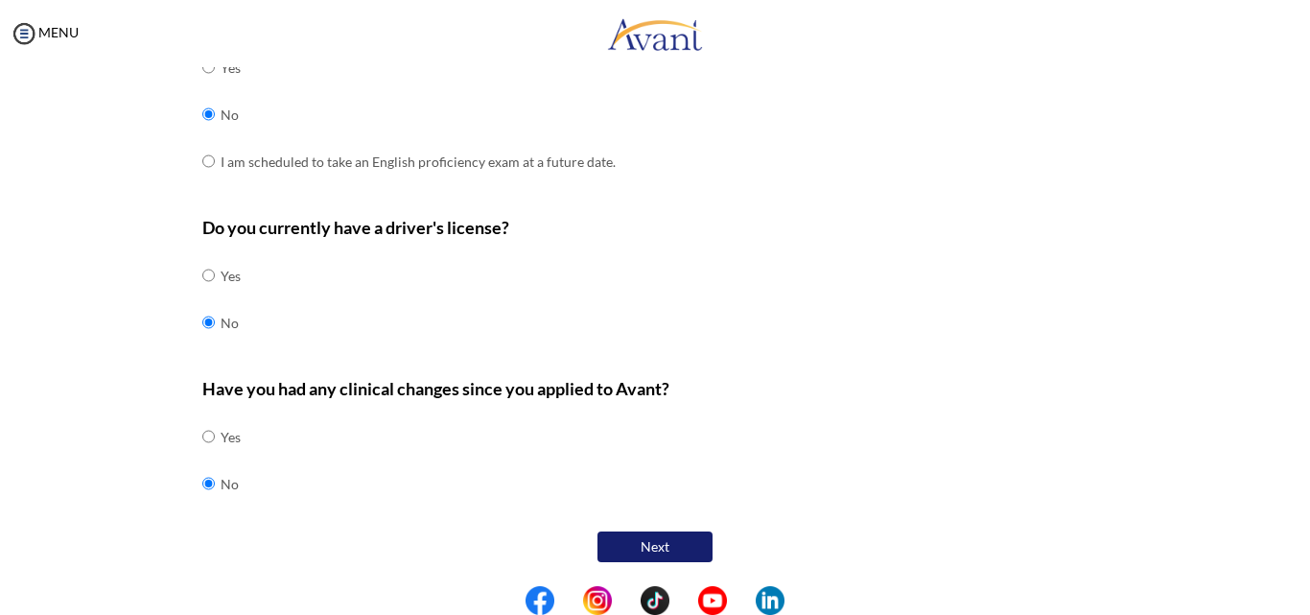
scroll to position [38, 0]
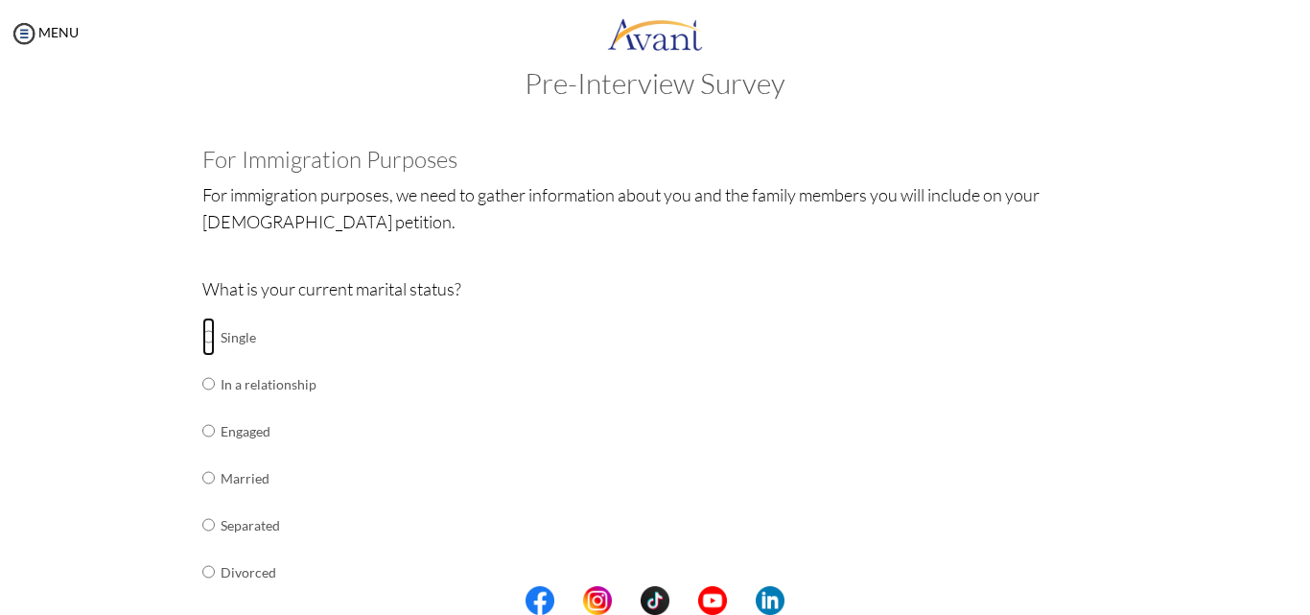
click at [202, 336] on input "radio" at bounding box center [208, 336] width 12 height 38
radio input "true"
click at [203, 356] on input "radio" at bounding box center [208, 336] width 12 height 38
radio input "true"
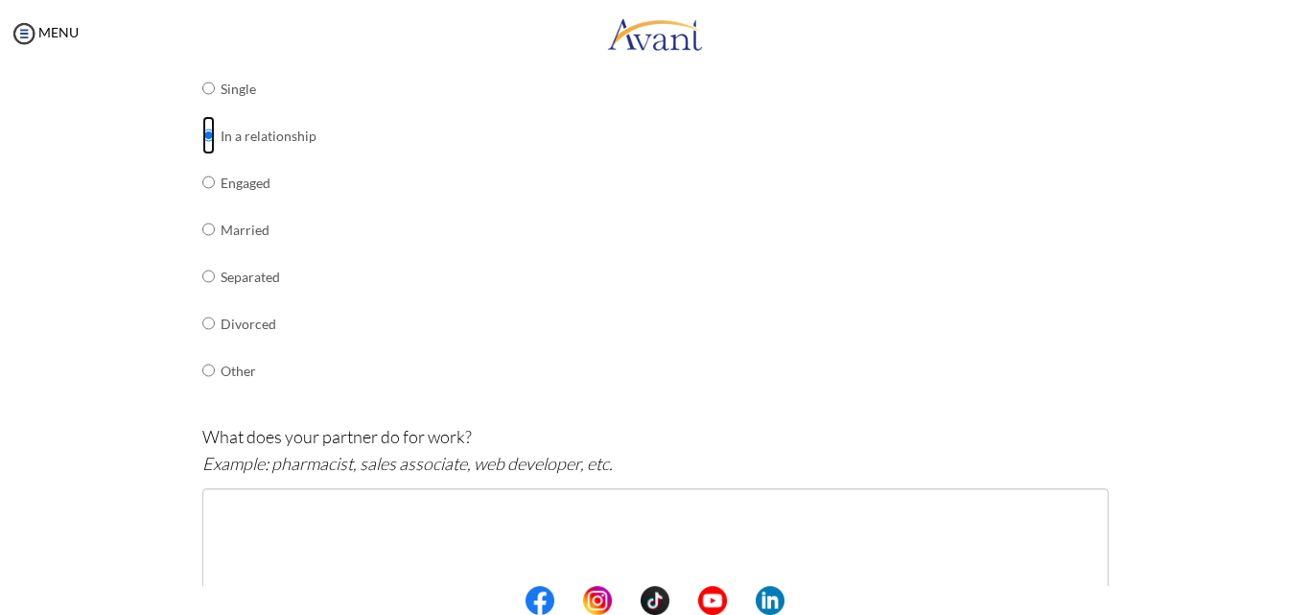
scroll to position [268, 0]
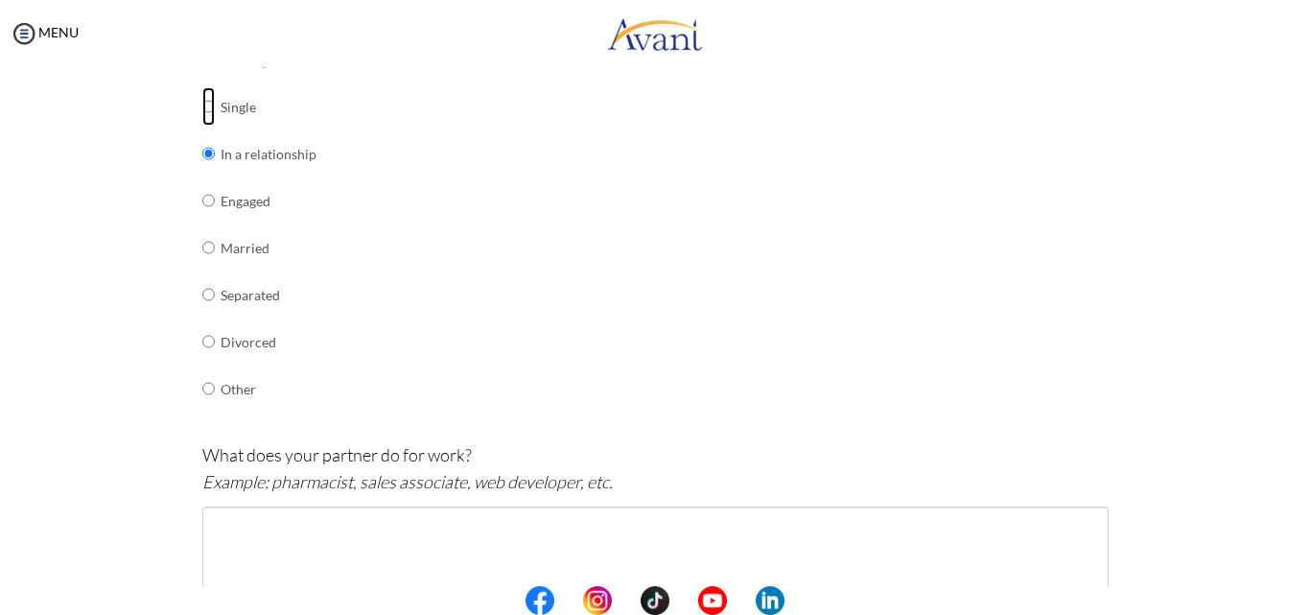
click at [202, 105] on input "radio" at bounding box center [208, 106] width 12 height 38
radio input "true"
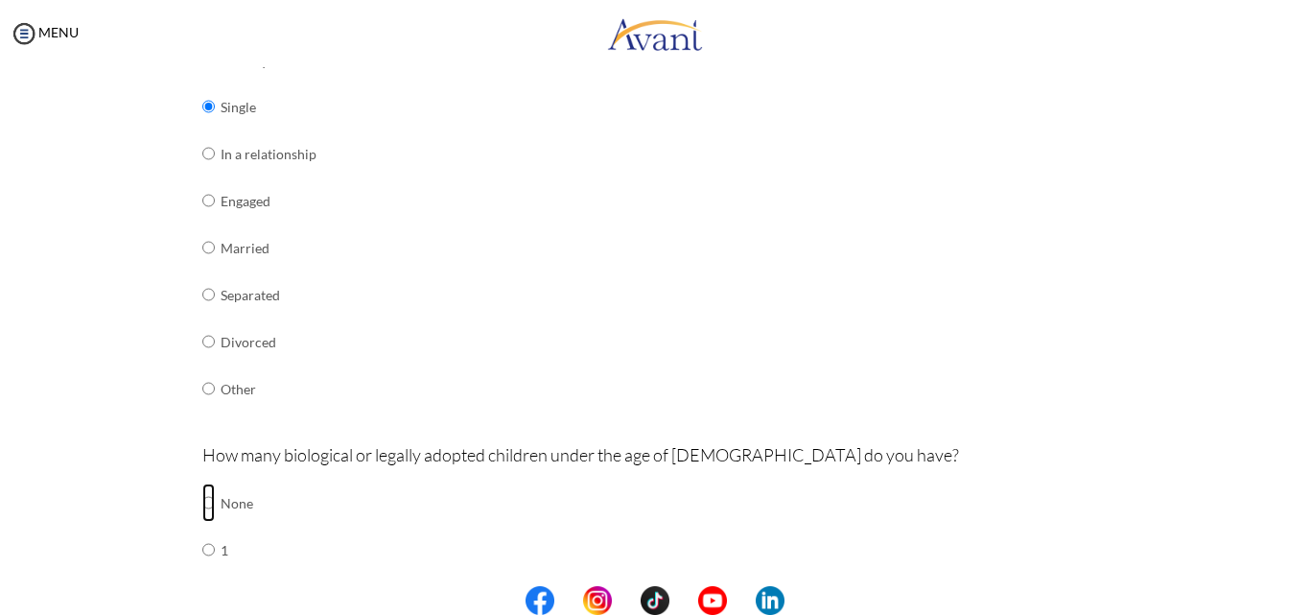
click at [202, 504] on input "radio" at bounding box center [208, 502] width 12 height 38
radio input "true"
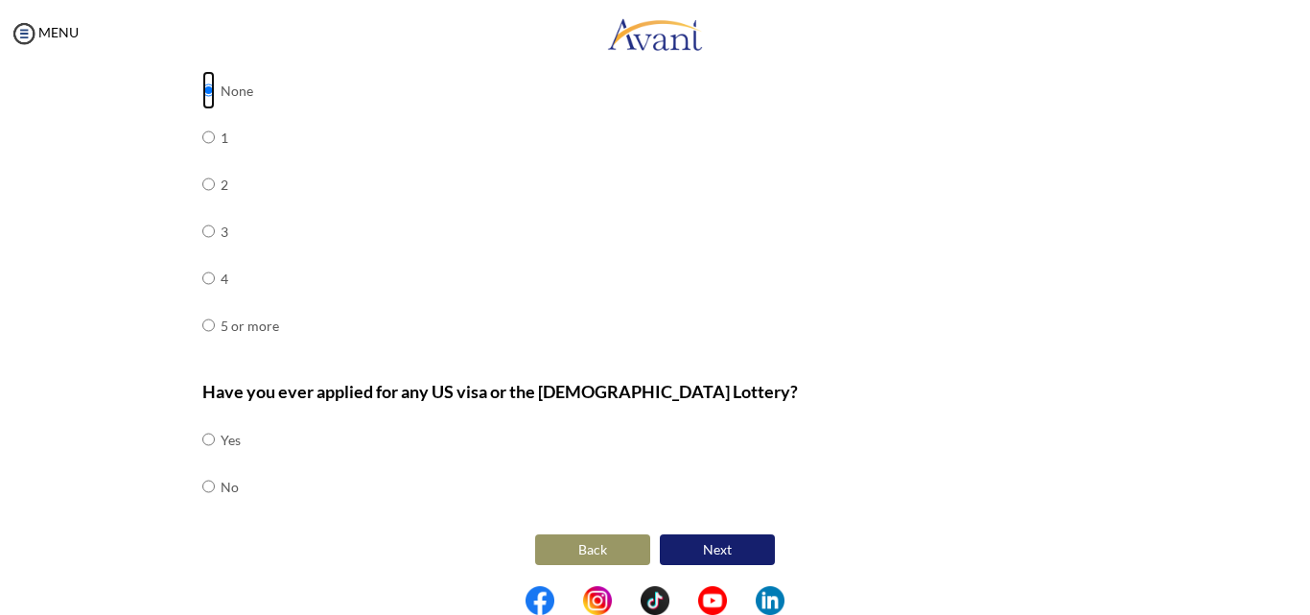
scroll to position [684, 0]
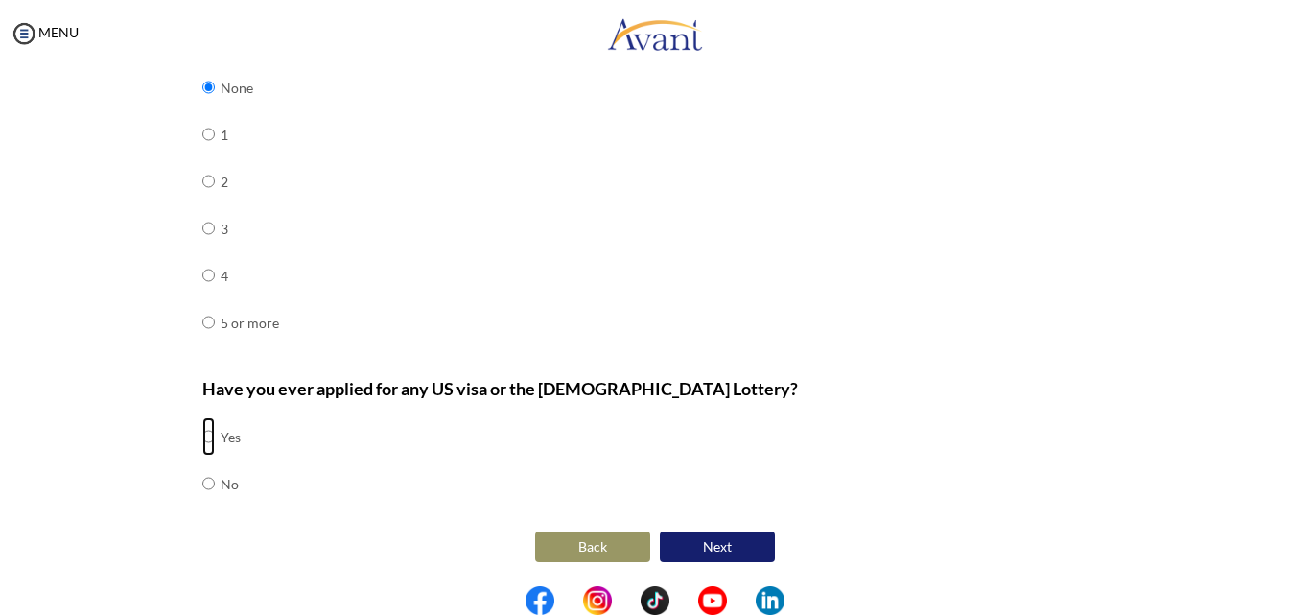
click at [202, 437] on input "radio" at bounding box center [208, 436] width 12 height 38
radio input "true"
click at [730, 542] on button "Next" at bounding box center [717, 546] width 115 height 31
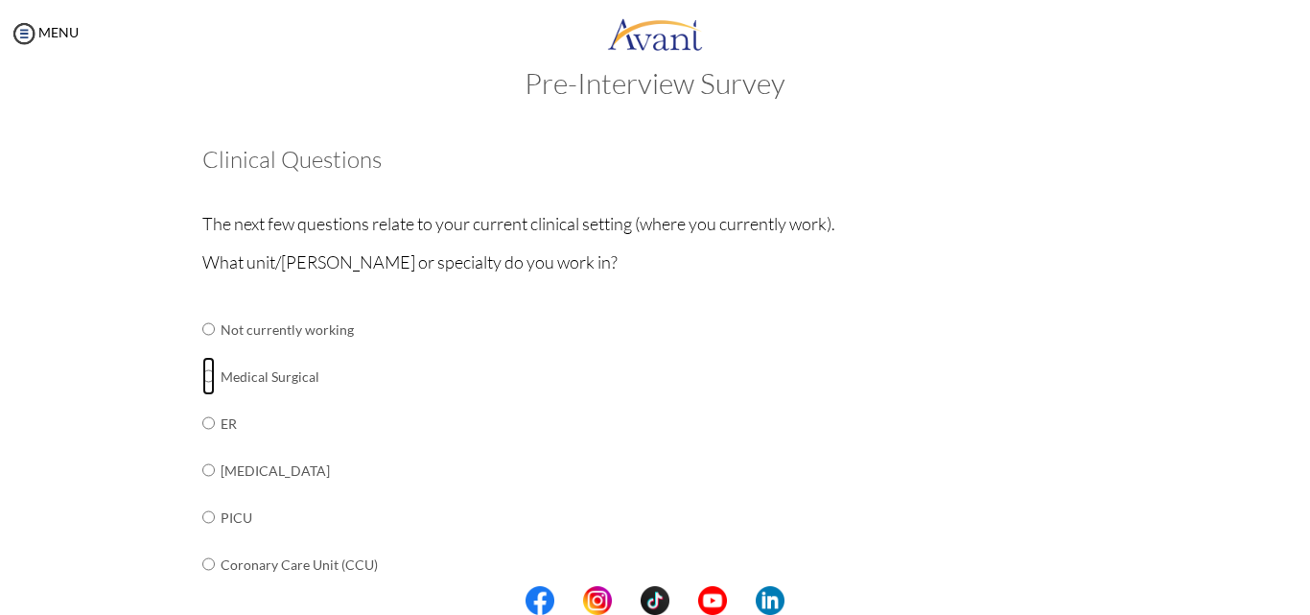
click at [202, 348] on input "radio" at bounding box center [208, 329] width 12 height 38
radio input "true"
click at [1308, 604] on center at bounding box center [655, 600] width 1310 height 29
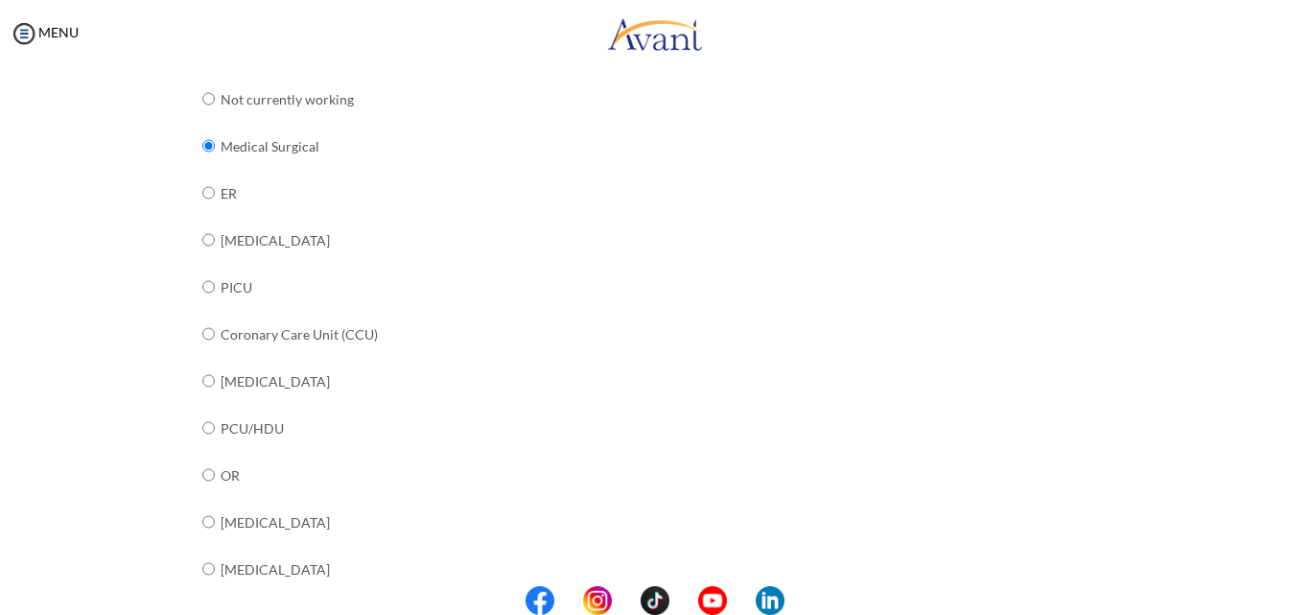
scroll to position [777, 0]
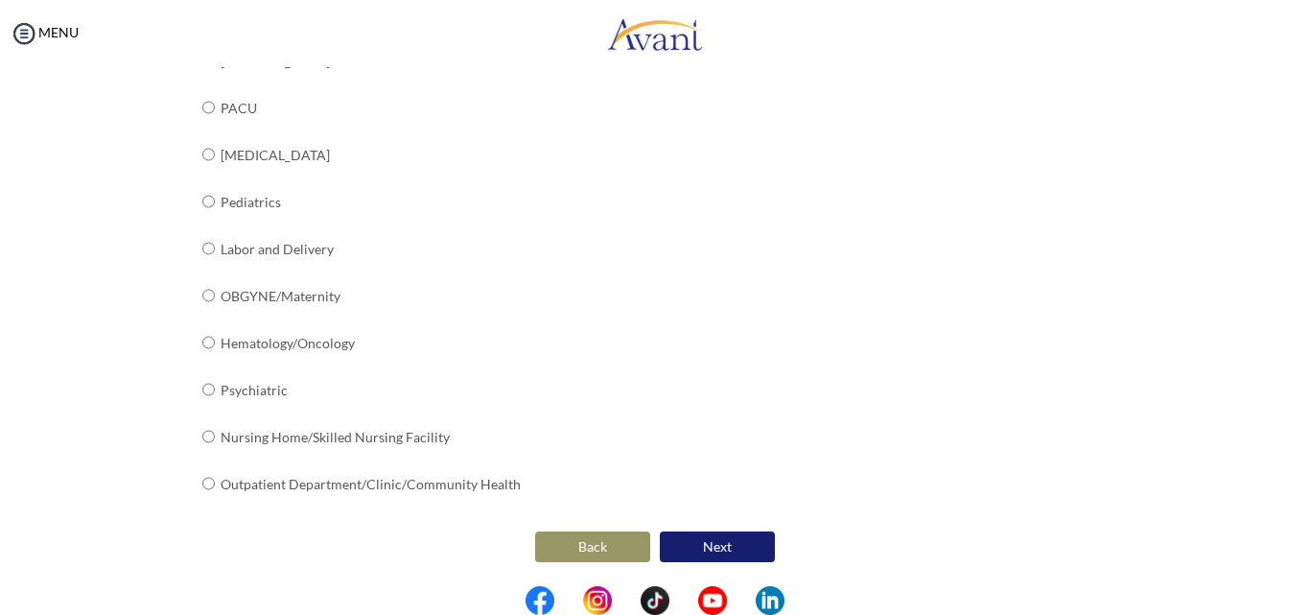
click at [1302, 596] on center at bounding box center [655, 600] width 1310 height 29
click at [705, 549] on button "Next" at bounding box center [717, 546] width 115 height 31
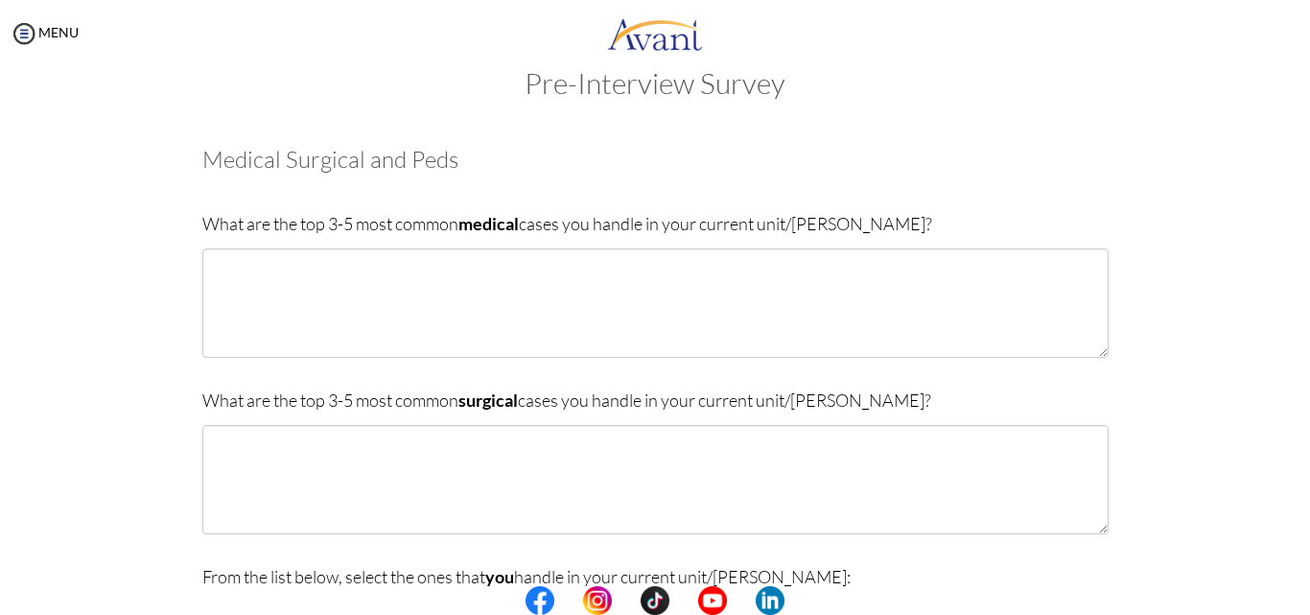
scroll to position [535, 0]
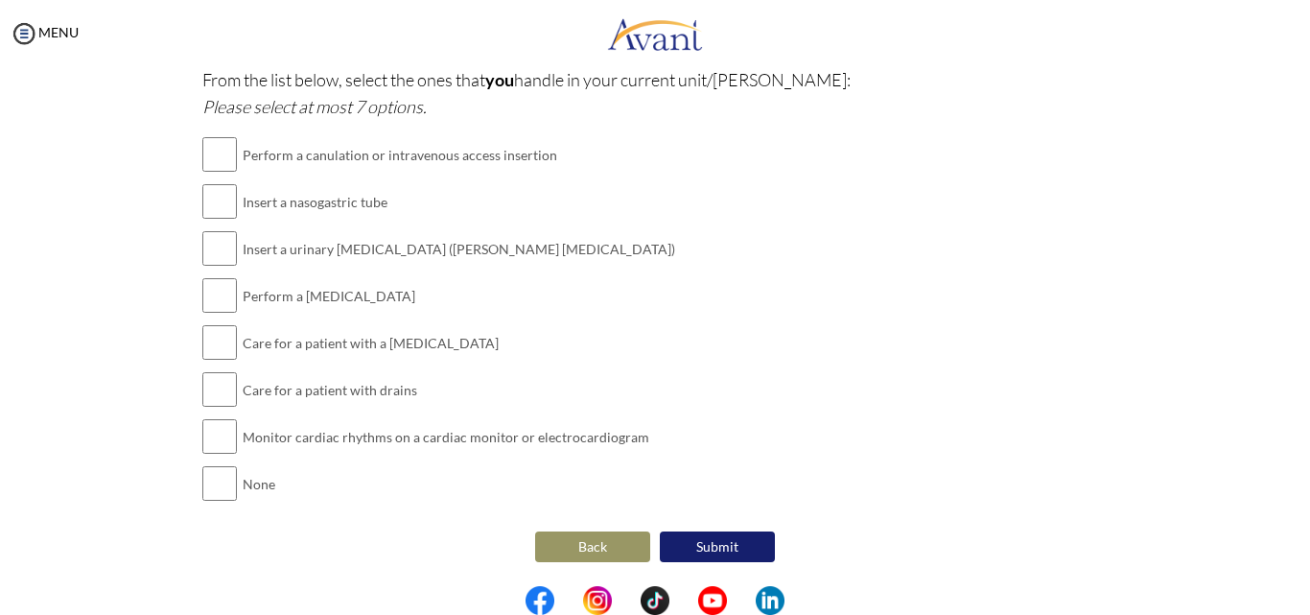
click at [580, 540] on button "Back" at bounding box center [592, 546] width 115 height 31
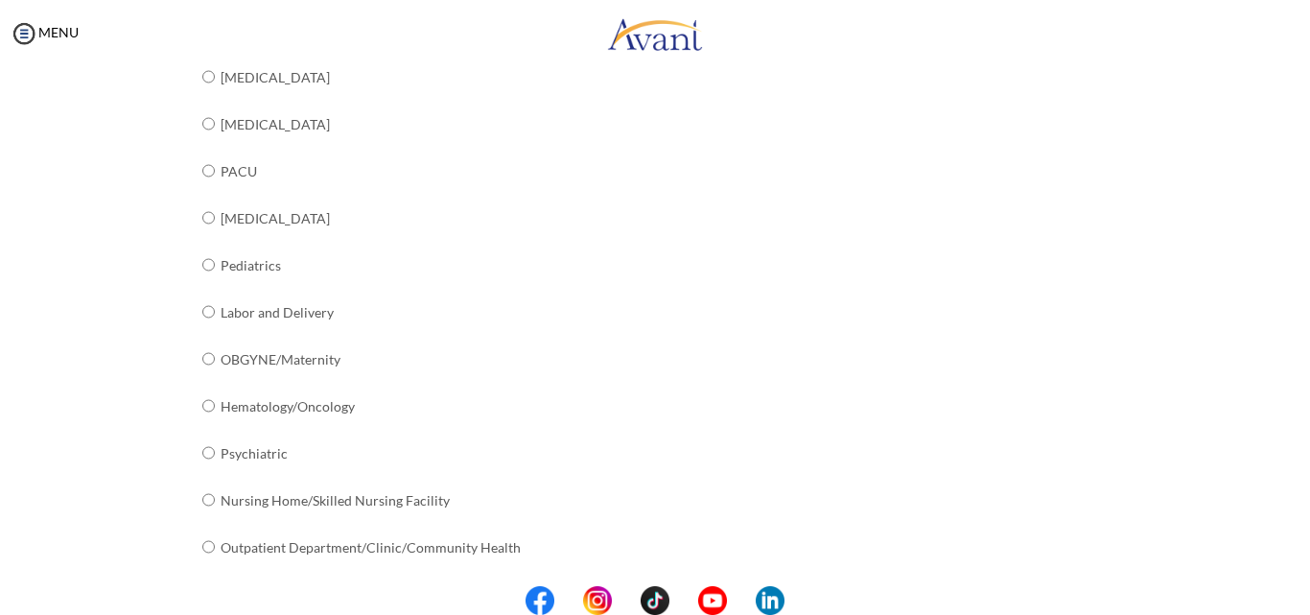
scroll to position [777, 0]
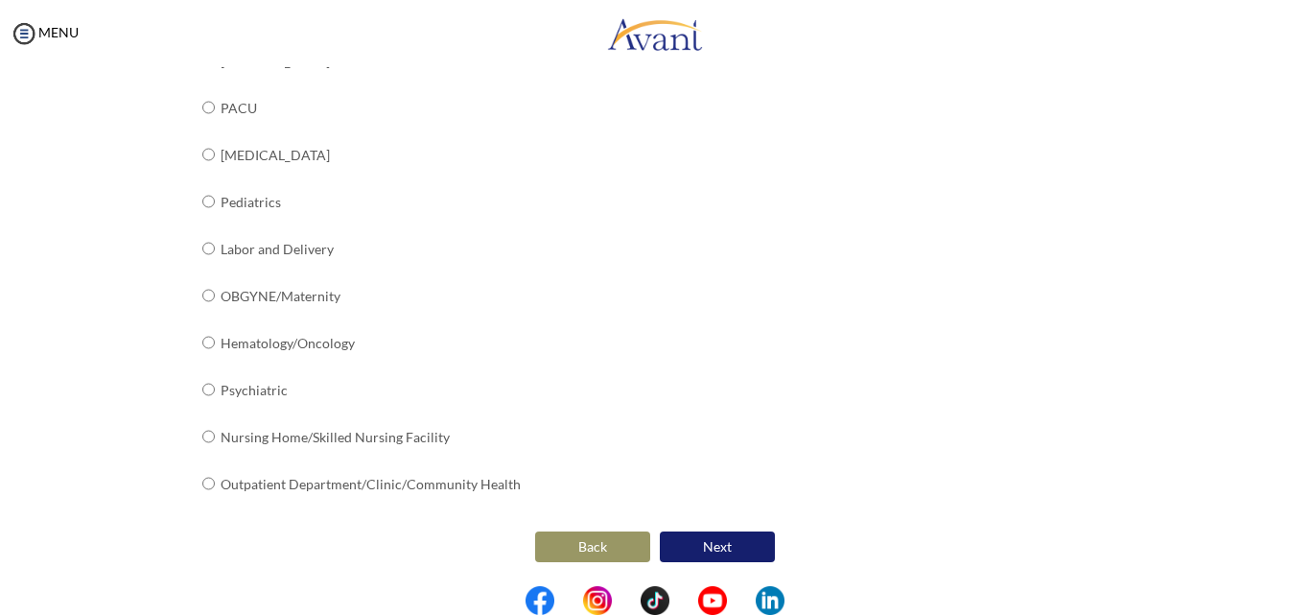
click at [567, 547] on button "Back" at bounding box center [592, 546] width 115 height 31
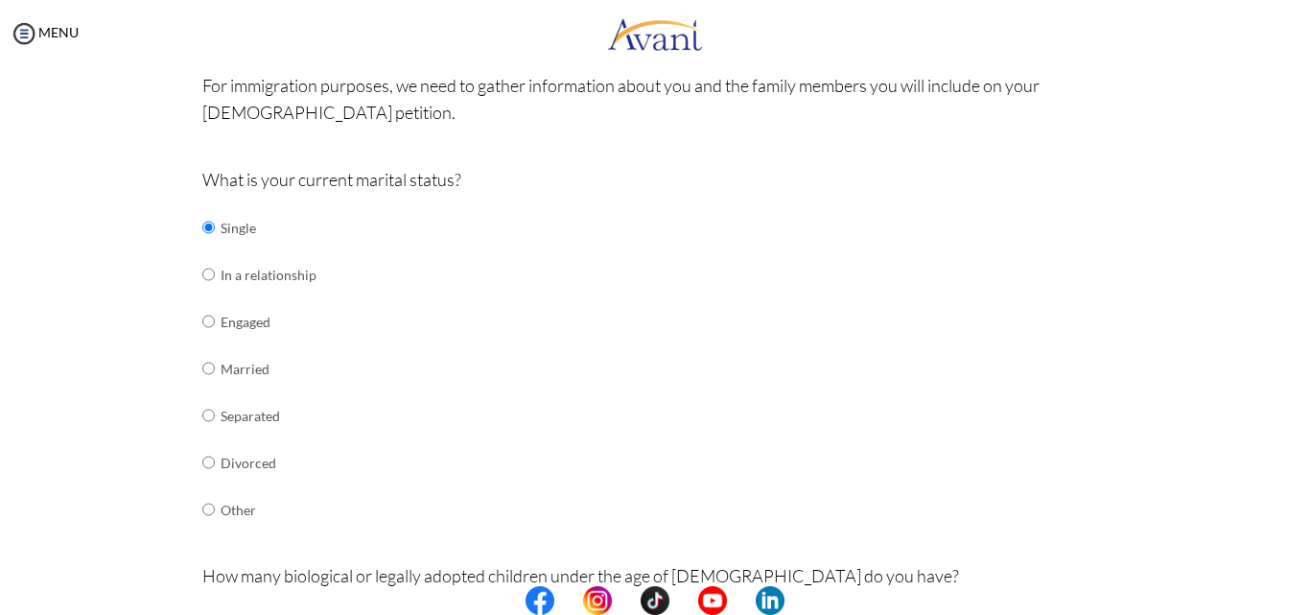
scroll to position [684, 0]
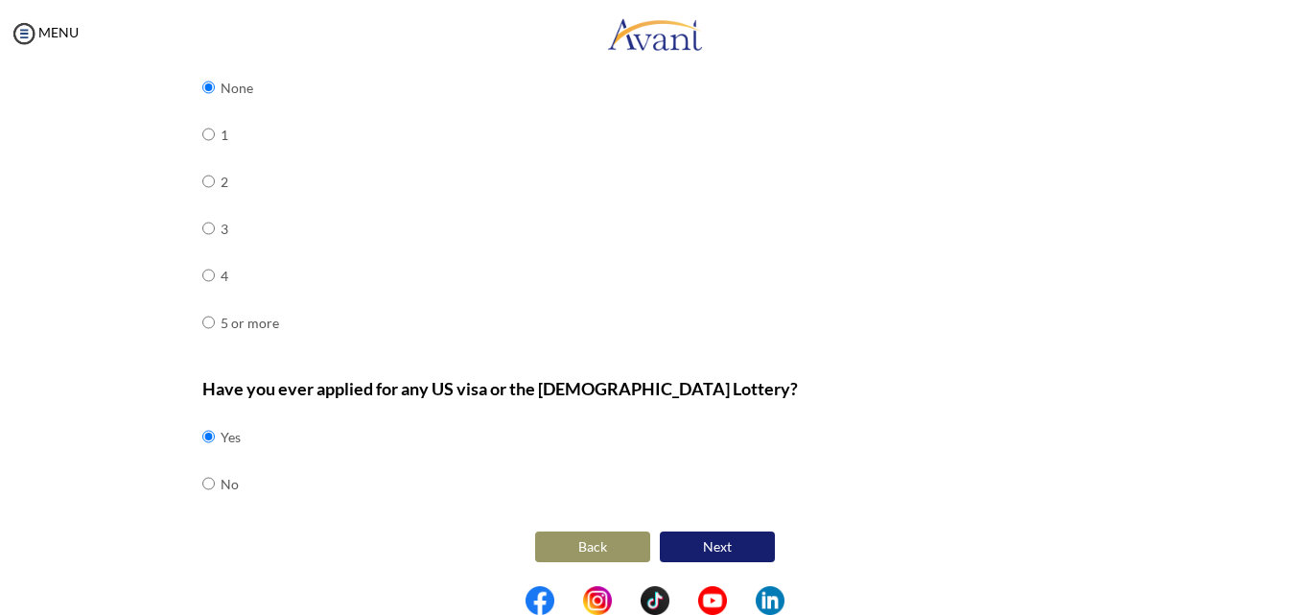
click at [572, 554] on button "Back" at bounding box center [592, 546] width 115 height 31
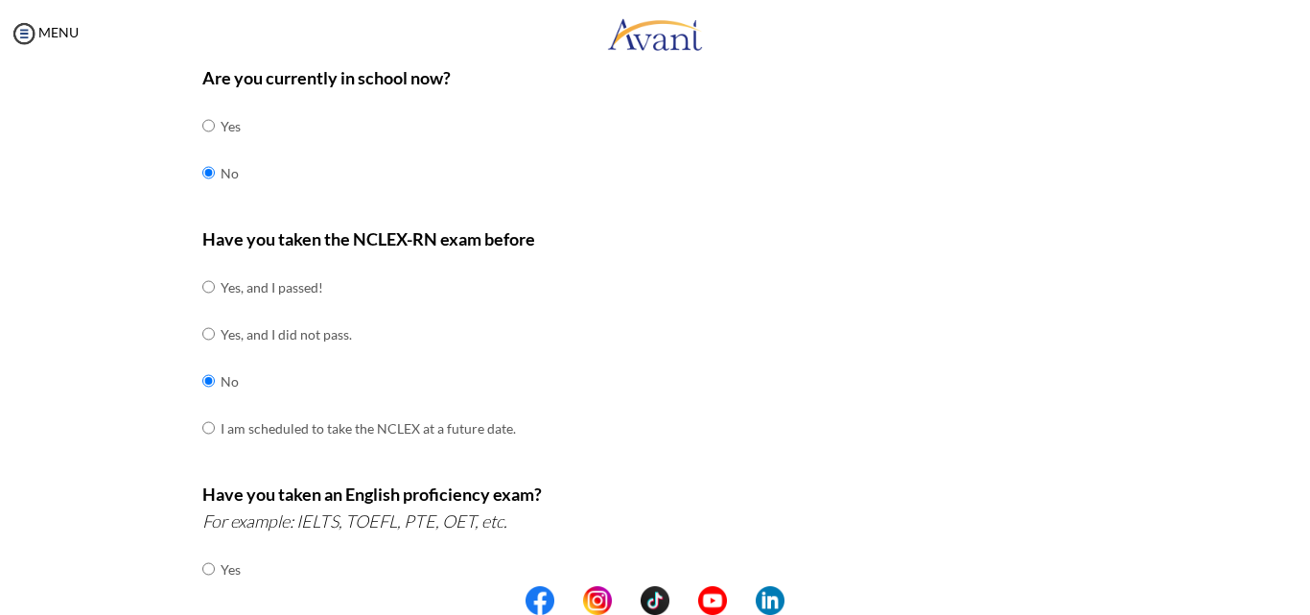
scroll to position [613, 0]
